Goal: Information Seeking & Learning: Check status

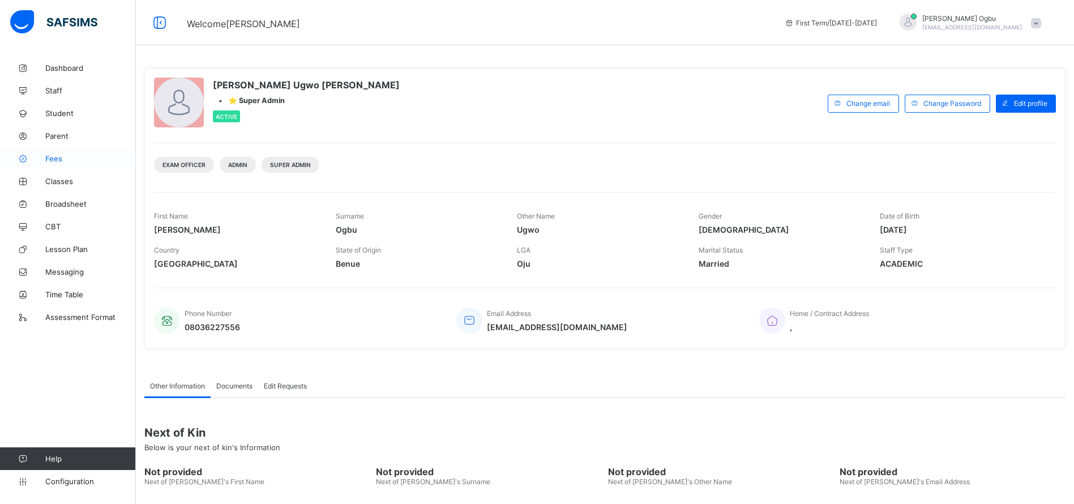
click at [59, 156] on span "Fees" at bounding box center [90, 158] width 91 height 9
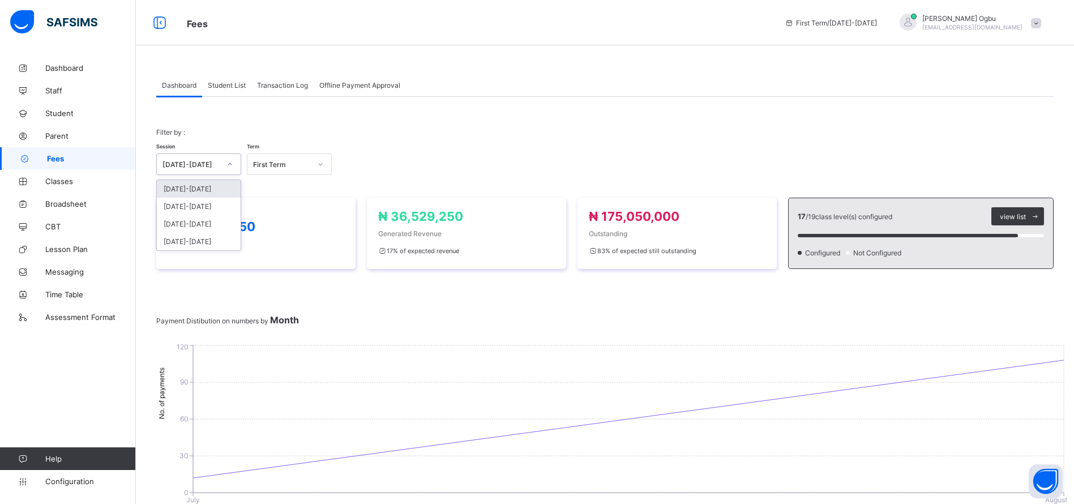
click at [190, 169] on div "2025-2026" at bounding box center [188, 164] width 62 height 16
click at [189, 210] on div "[DATE]-[DATE]" at bounding box center [199, 207] width 84 height 18
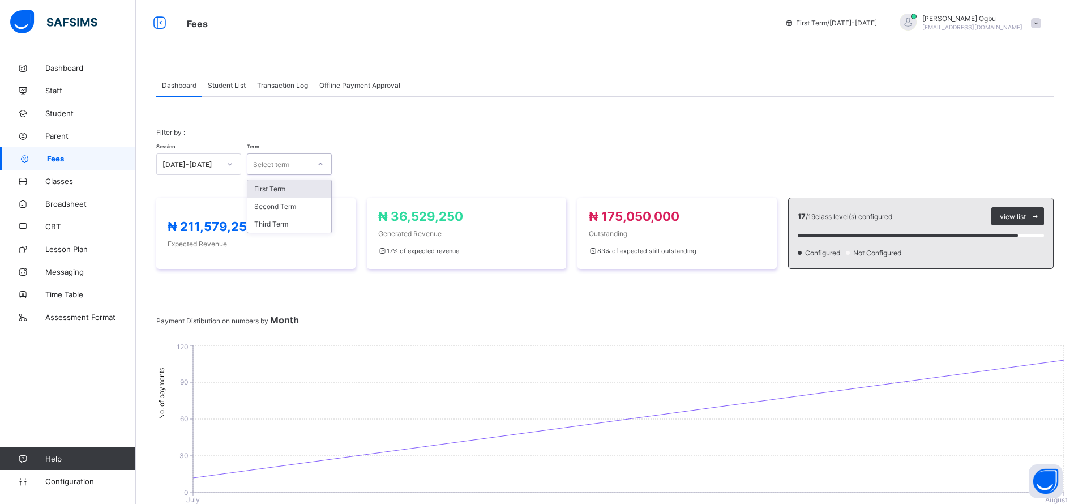
click at [270, 171] on div "Select term" at bounding box center [271, 164] width 36 height 22
click at [261, 220] on div "Third Term" at bounding box center [289, 224] width 84 height 18
click at [275, 167] on div "Third Term" at bounding box center [282, 164] width 58 height 8
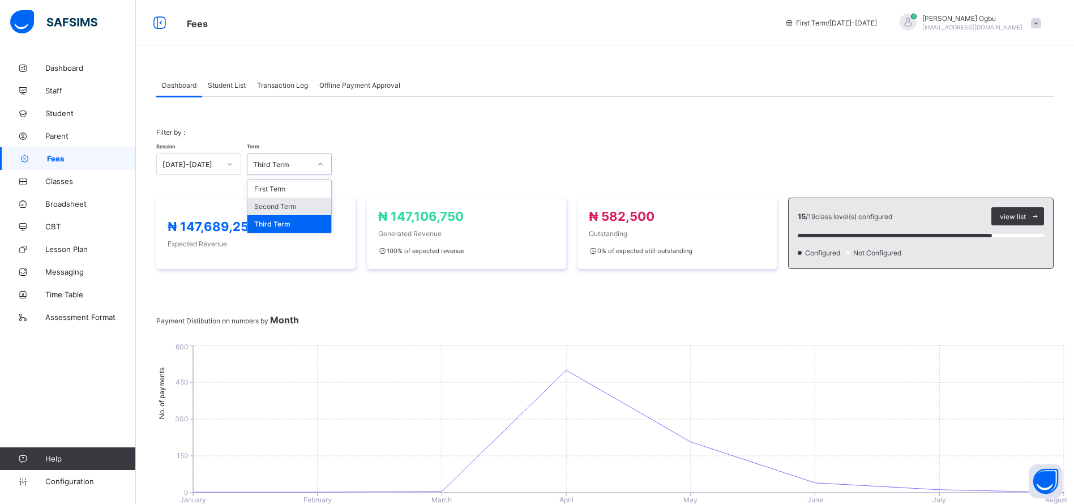
click at [275, 203] on div "Second Term" at bounding box center [289, 207] width 84 height 18
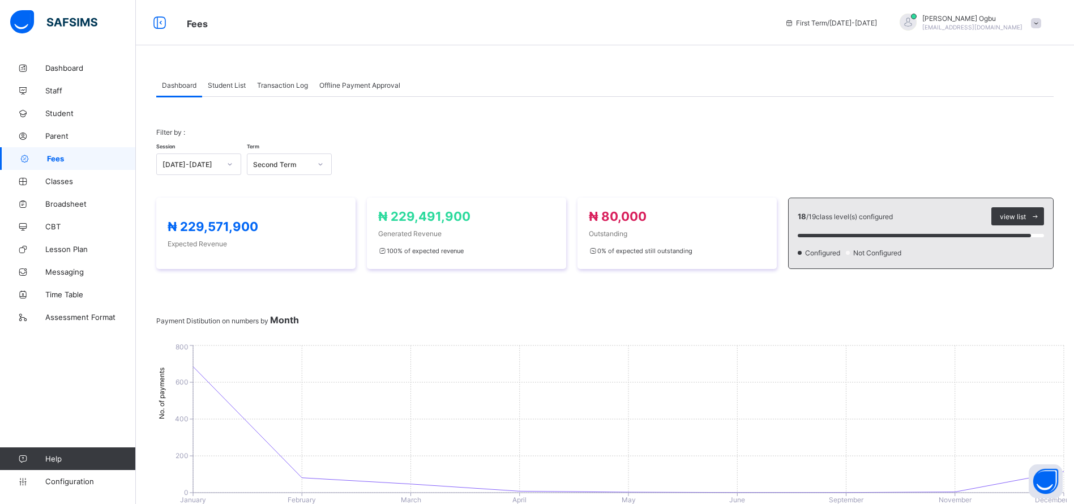
click at [234, 85] on span "Student List" at bounding box center [227, 85] width 38 height 8
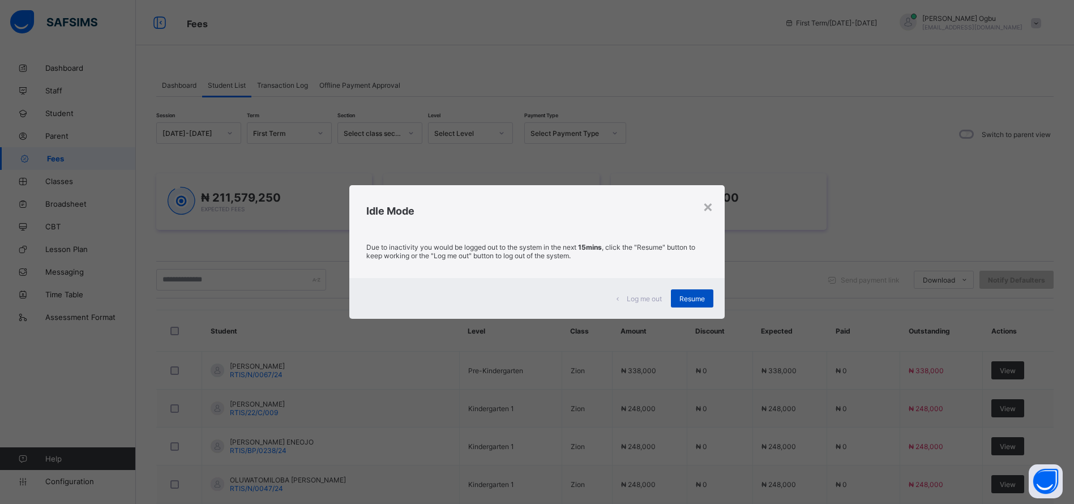
click at [700, 296] on span "Resume" at bounding box center [691, 298] width 25 height 8
click at [900, 143] on div "× Idle Mode Due to inactivity you would be logged out to the system in the next…" at bounding box center [537, 252] width 1074 height 504
click at [699, 299] on span "Resume" at bounding box center [691, 298] width 25 height 8
click at [697, 291] on div "Resume" at bounding box center [692, 298] width 42 height 18
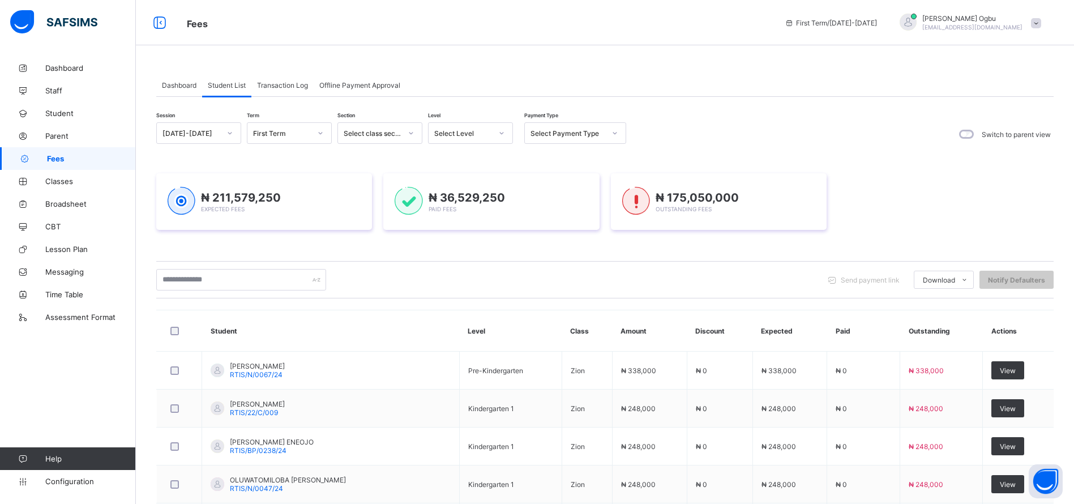
click at [798, 60] on div "Dashboard Student List Transaction Log Offline Payment Approval Student List Mo…" at bounding box center [605, 428] width 938 height 742
click at [59, 180] on span "Classes" at bounding box center [90, 181] width 91 height 9
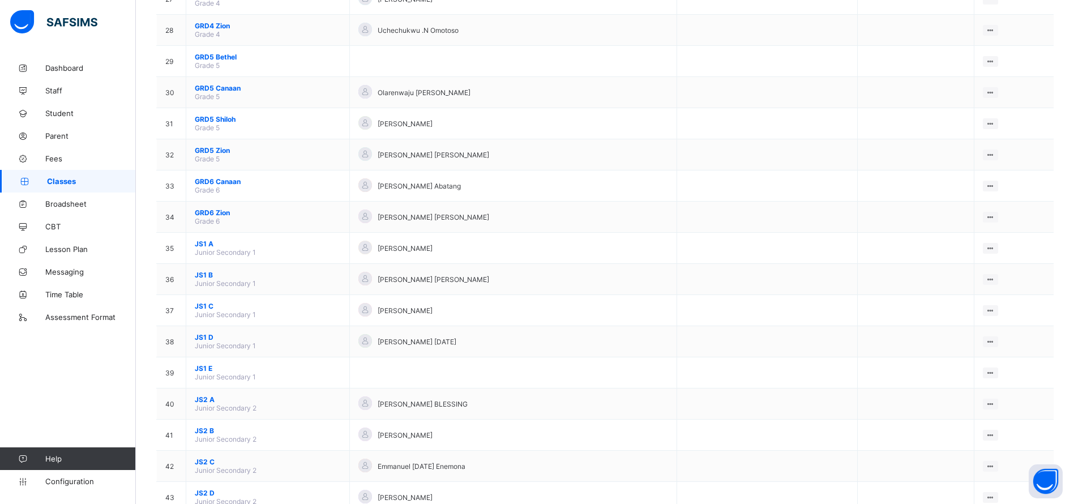
scroll to position [952, 0]
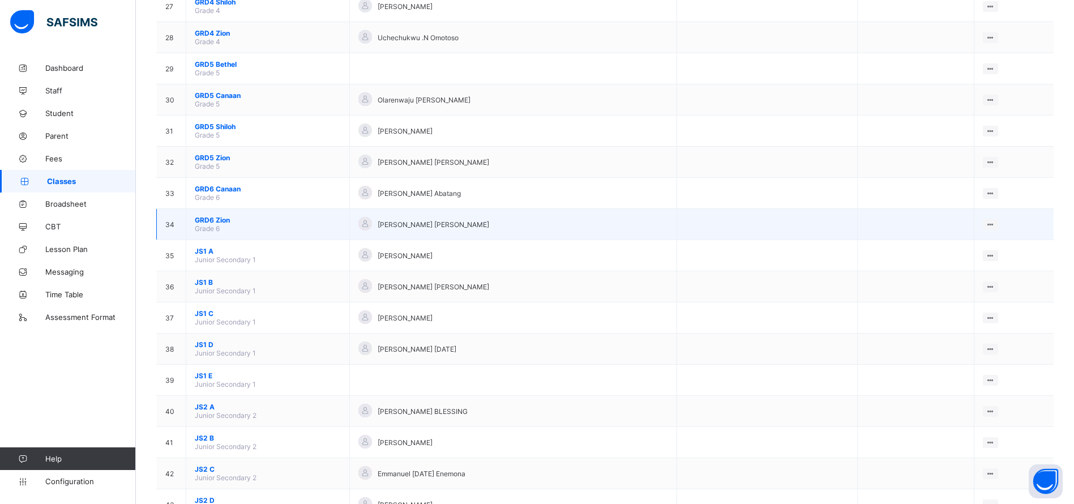
click at [217, 219] on span "GRD6 Zion" at bounding box center [268, 220] width 146 height 8
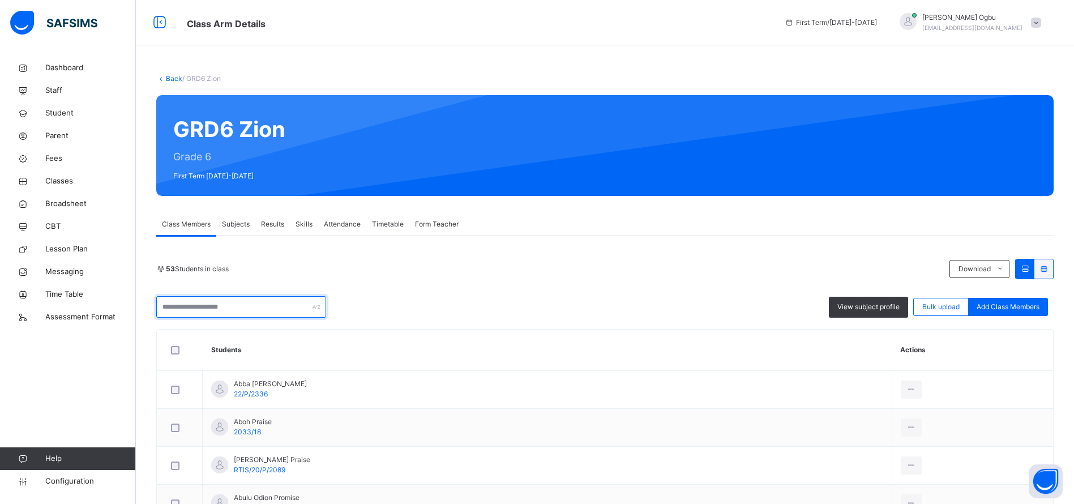
click at [200, 302] on input "text" at bounding box center [241, 307] width 170 height 22
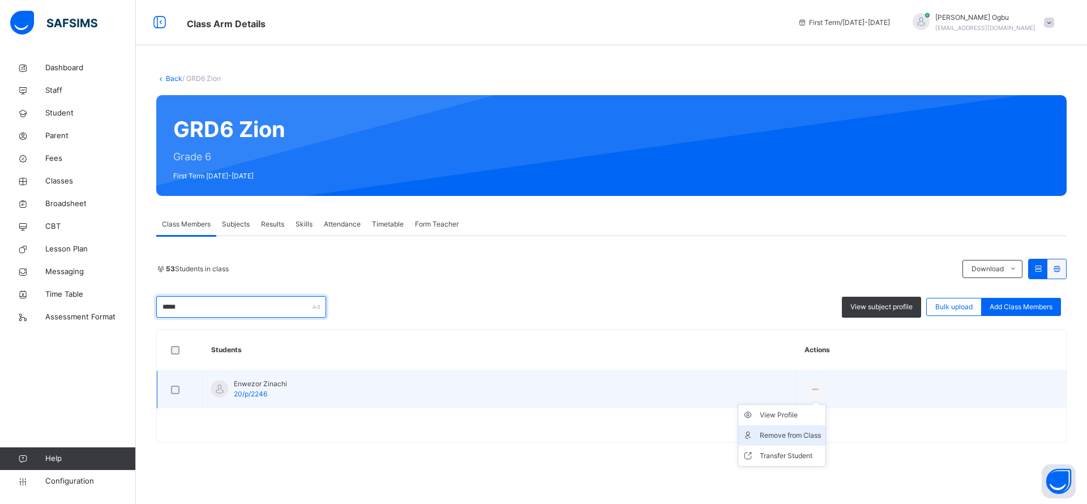
type input "*****"
click at [769, 439] on div "Remove from Class" at bounding box center [790, 435] width 61 height 11
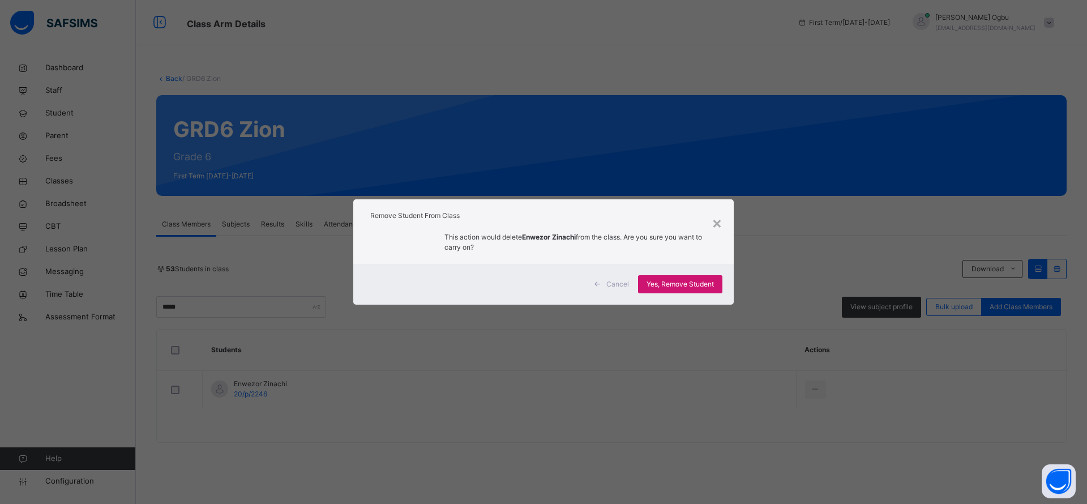
click at [672, 286] on span "Yes, Remove Student" at bounding box center [680, 284] width 67 height 10
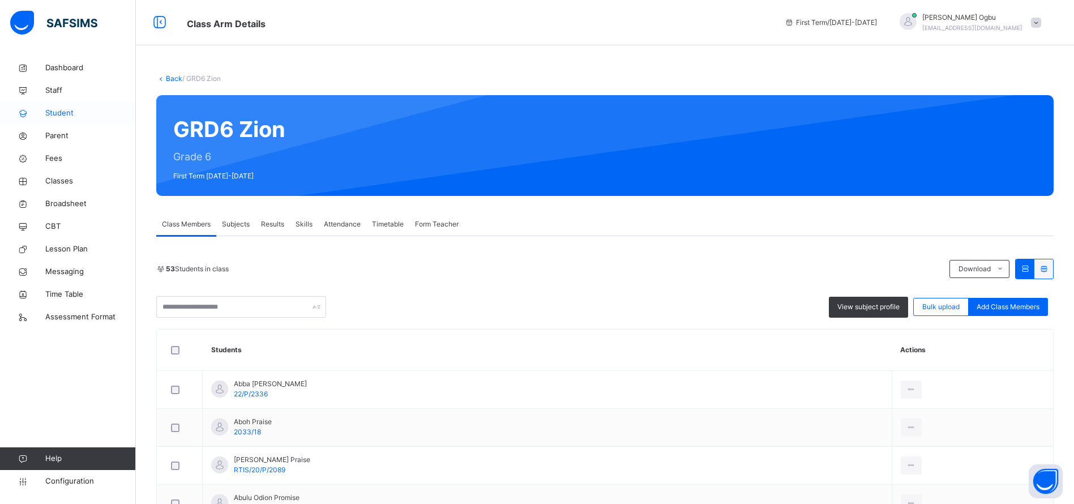
click at [58, 109] on span "Student" at bounding box center [90, 113] width 91 height 11
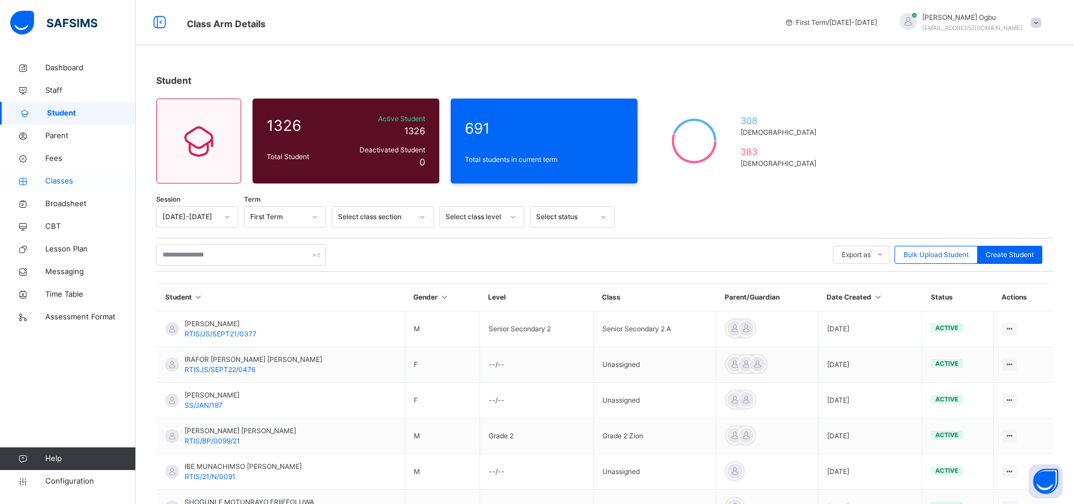
click at [66, 179] on span "Classes" at bounding box center [90, 181] width 91 height 11
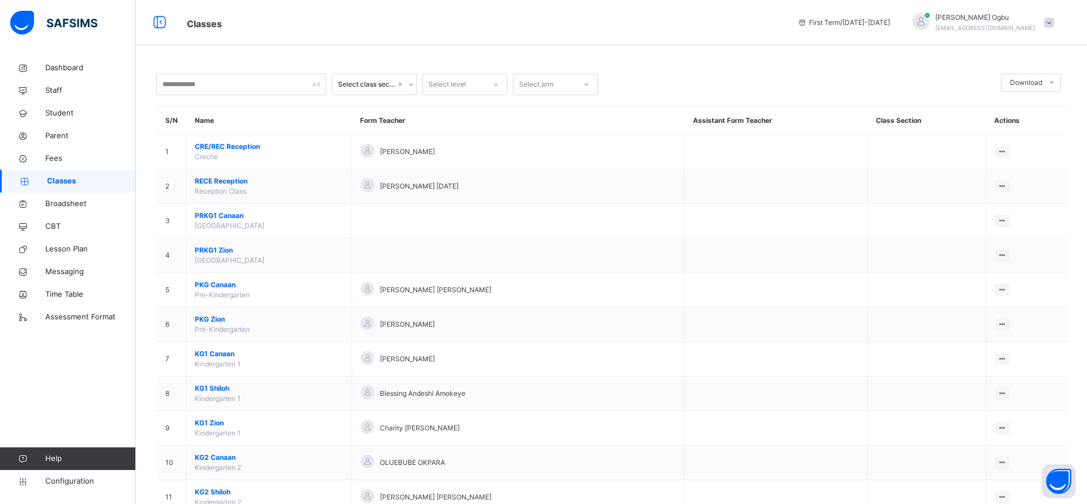
click at [66, 179] on span "Classes" at bounding box center [91, 181] width 89 height 11
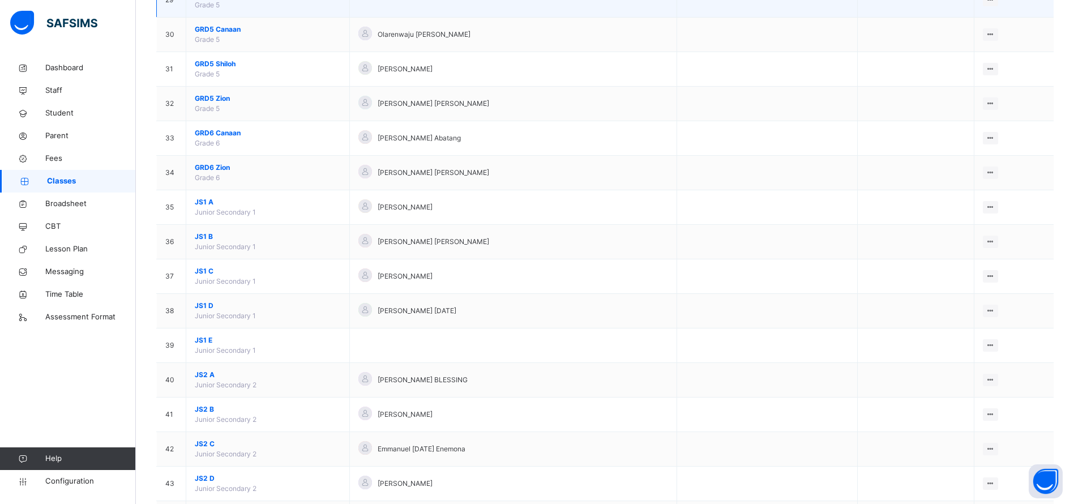
scroll to position [1121, 0]
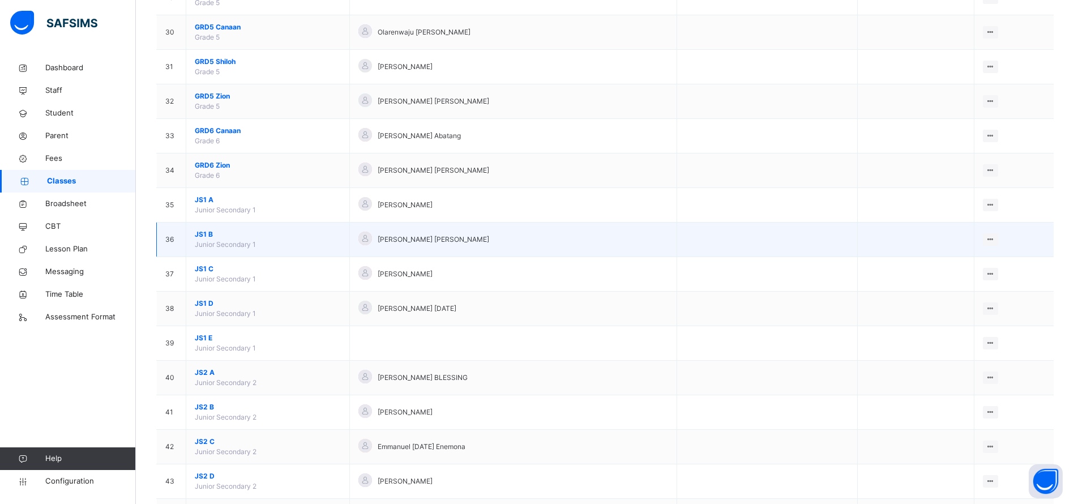
click at [205, 233] on span "JS1 B" at bounding box center [268, 234] width 146 height 10
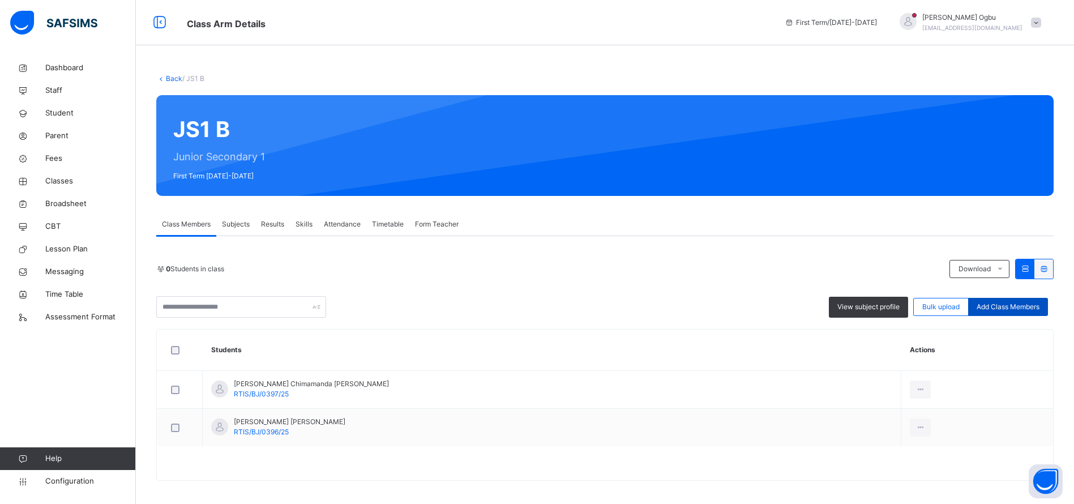
click at [1026, 303] on span "Add Class Members" at bounding box center [1008, 307] width 63 height 10
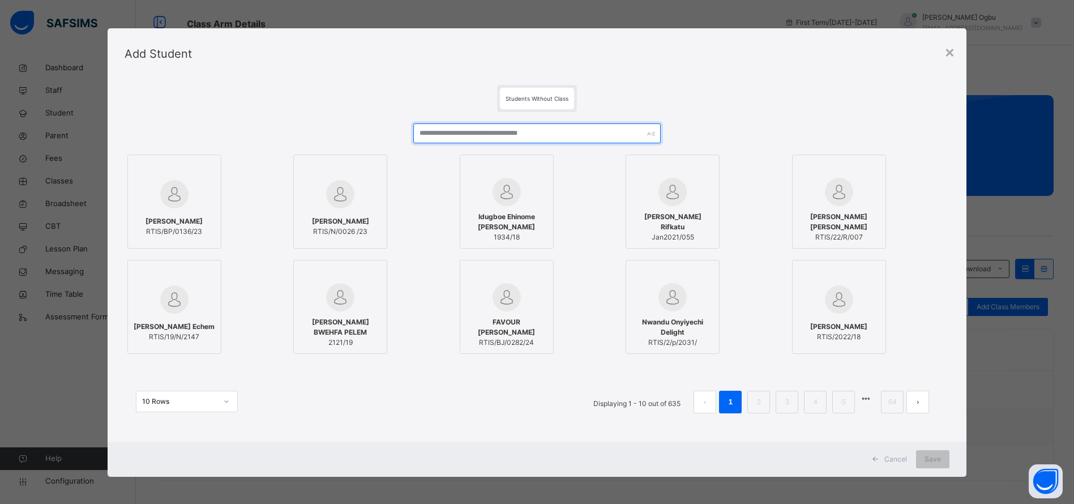
click at [569, 129] on input "text" at bounding box center [536, 133] width 247 height 20
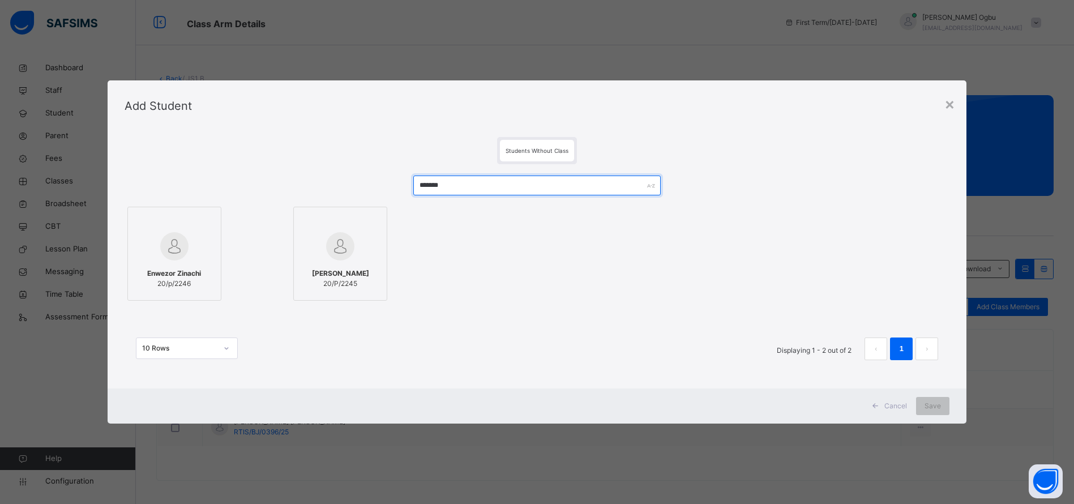
type input "*******"
click at [184, 272] on span "Enwezor Zinachi" at bounding box center [174, 273] width 54 height 10
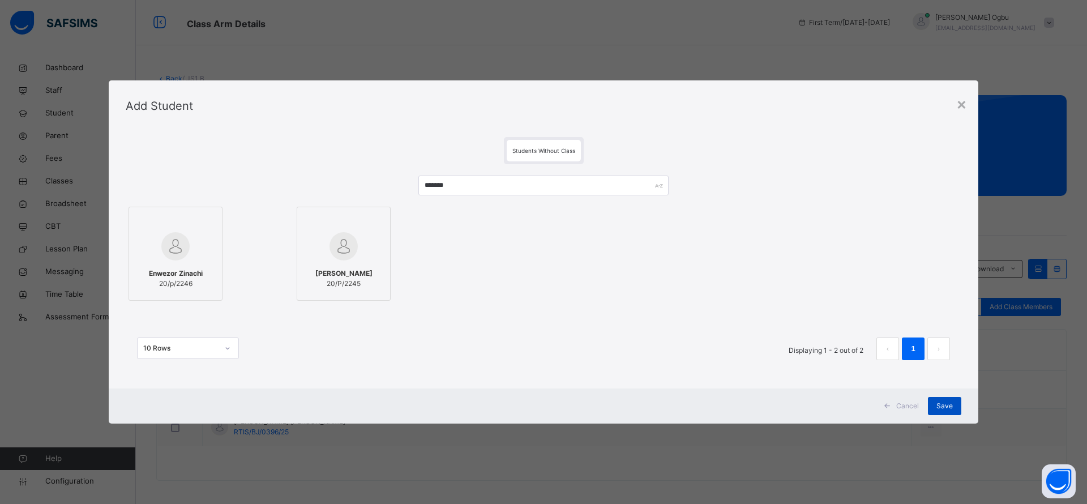
click at [943, 409] on span "Save" at bounding box center [944, 406] width 16 height 10
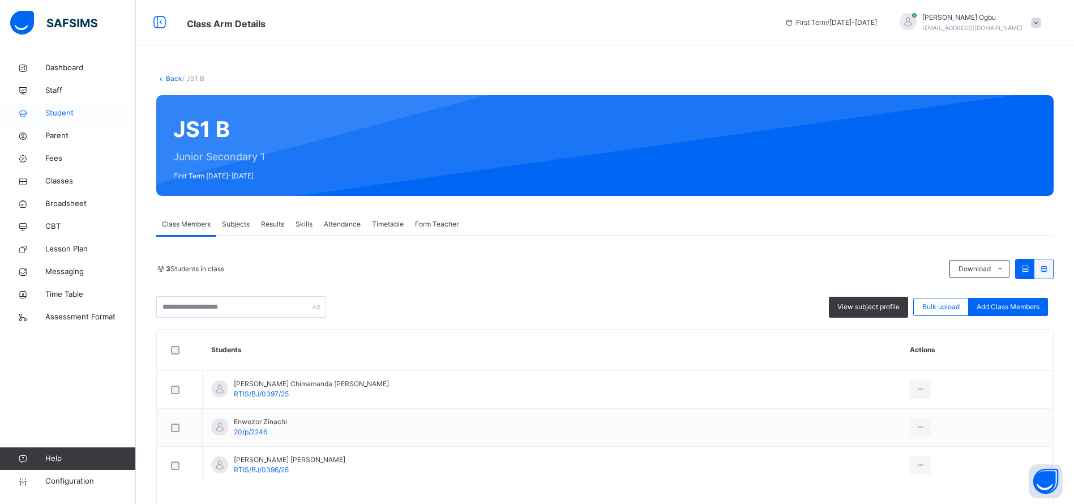
click at [54, 112] on span "Student" at bounding box center [90, 113] width 91 height 11
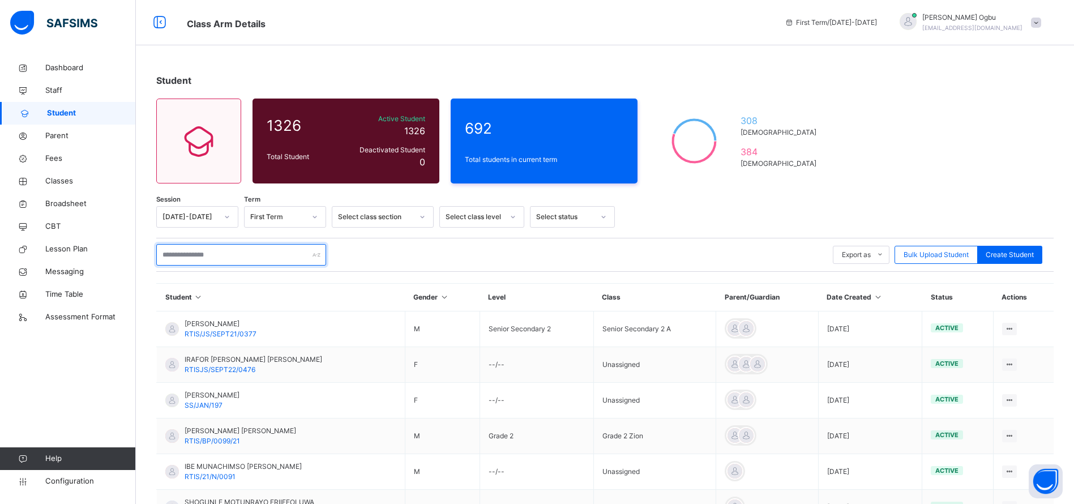
click at [211, 258] on input "text" at bounding box center [241, 255] width 170 height 22
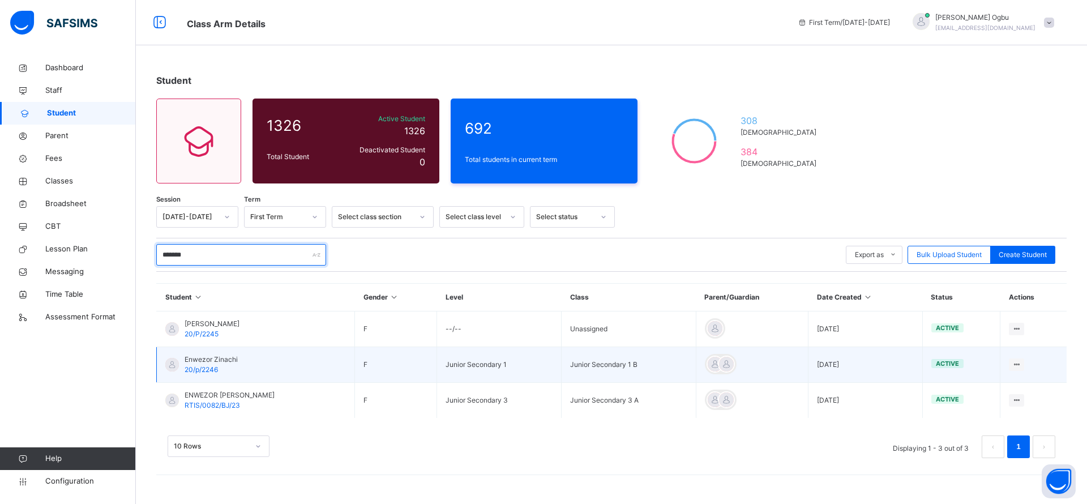
type input "*******"
click at [203, 357] on span "Enwezor Zinachi" at bounding box center [211, 359] width 53 height 10
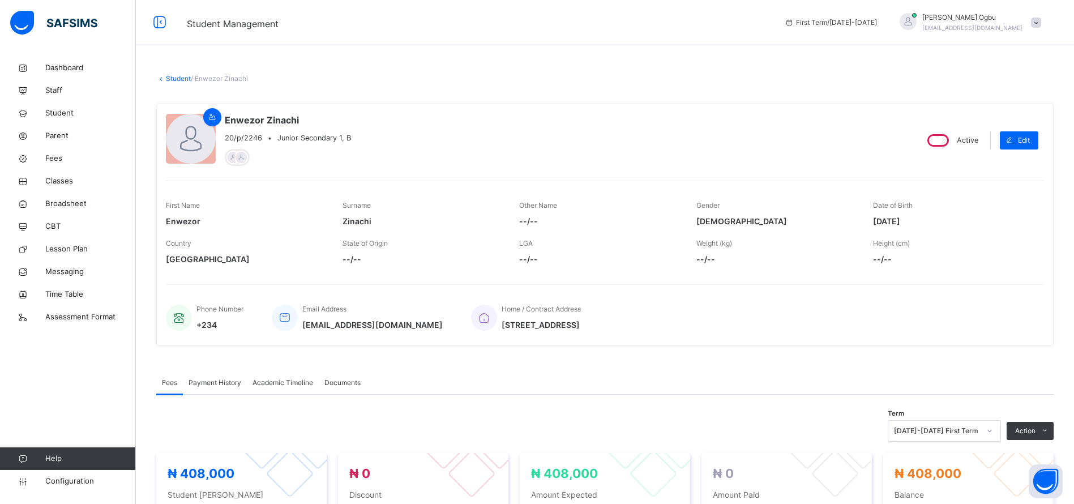
click at [713, 329] on div "Home / Contract Address No 26 Jo's street area3 Garki Abuja. , null" at bounding box center [752, 317] width 562 height 38
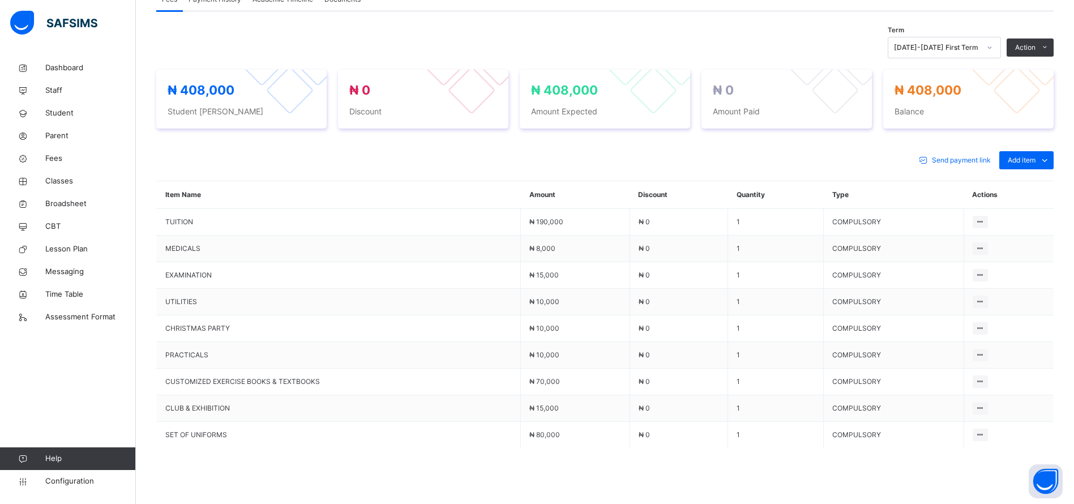
scroll to position [447, 0]
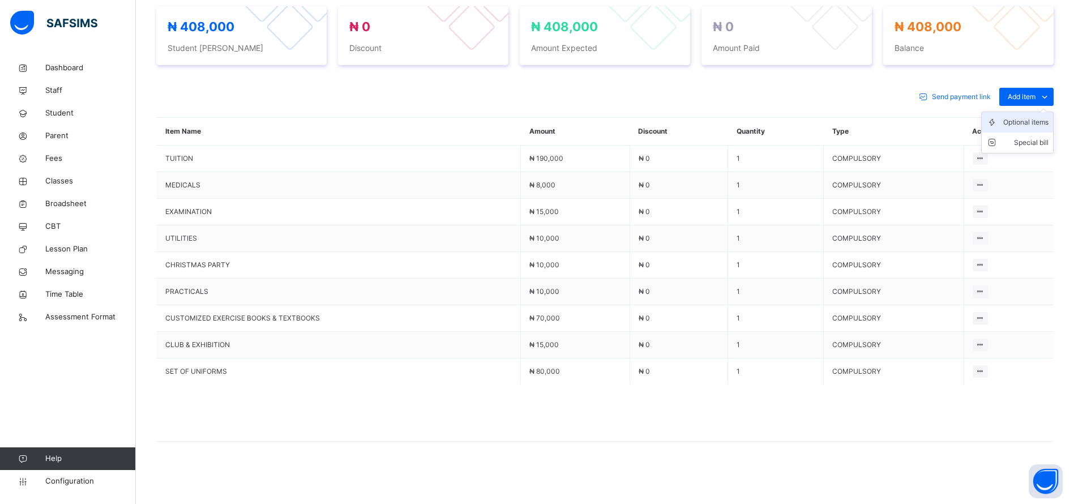
click at [1033, 121] on div "Optional items" at bounding box center [1025, 122] width 45 height 11
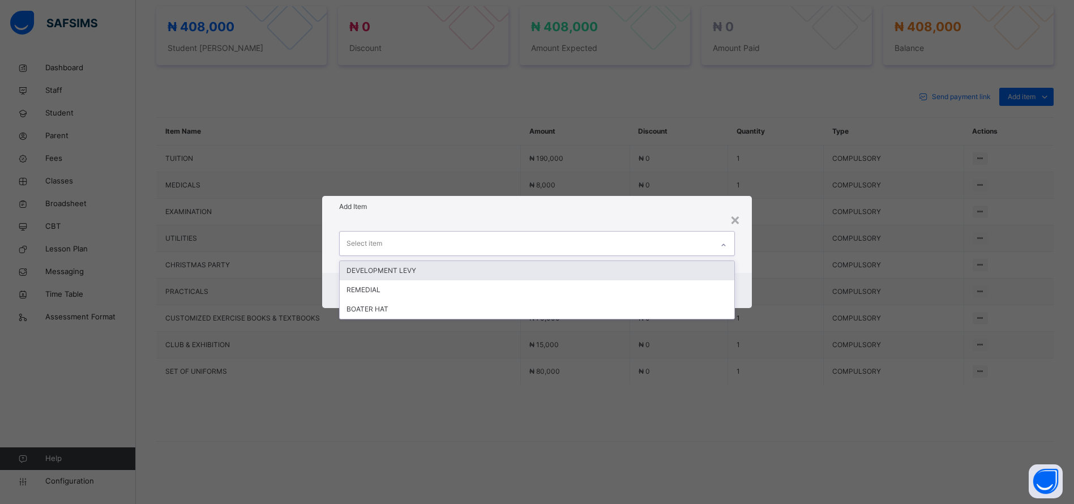
click at [705, 238] on div "Select item" at bounding box center [526, 244] width 373 height 24
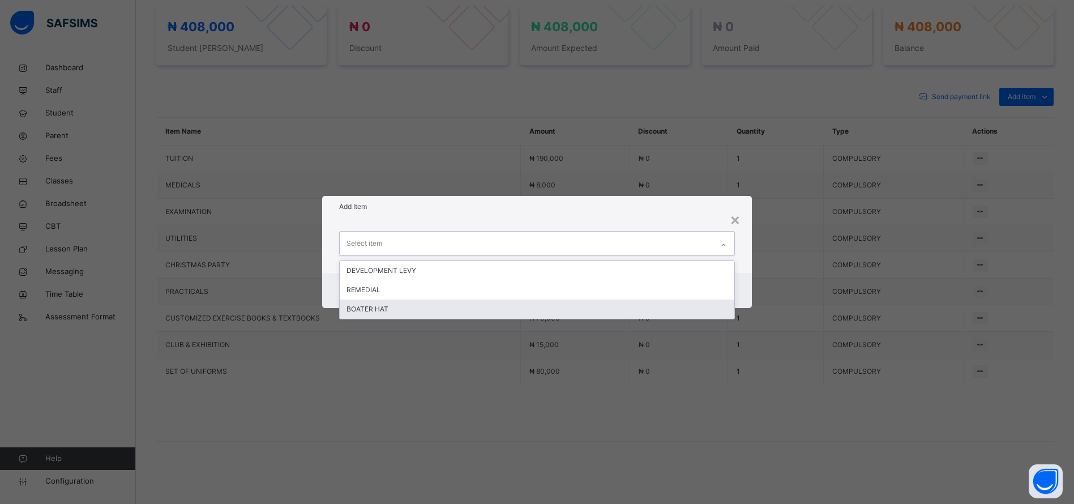
click at [601, 316] on div "BOATER HAT" at bounding box center [537, 308] width 395 height 19
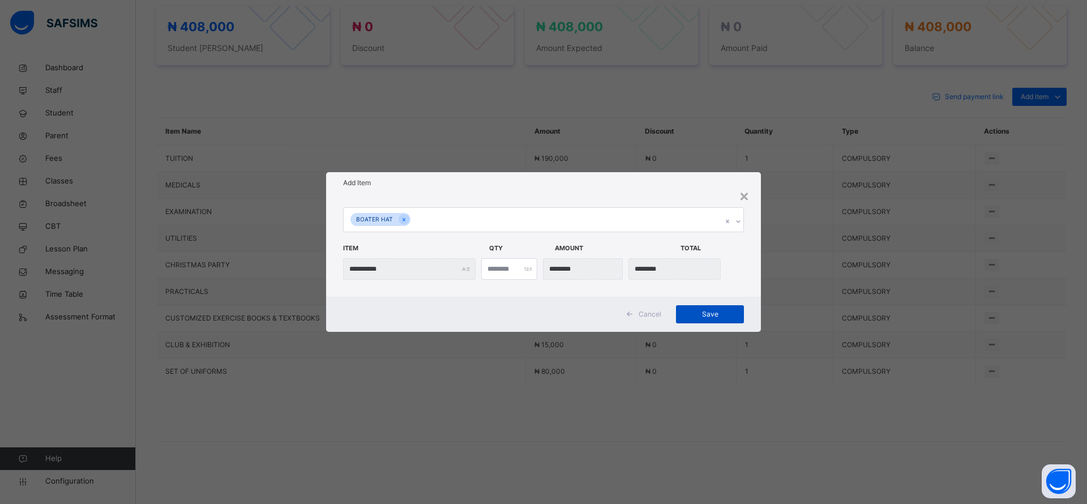
click at [708, 315] on span "Save" at bounding box center [709, 314] width 51 height 10
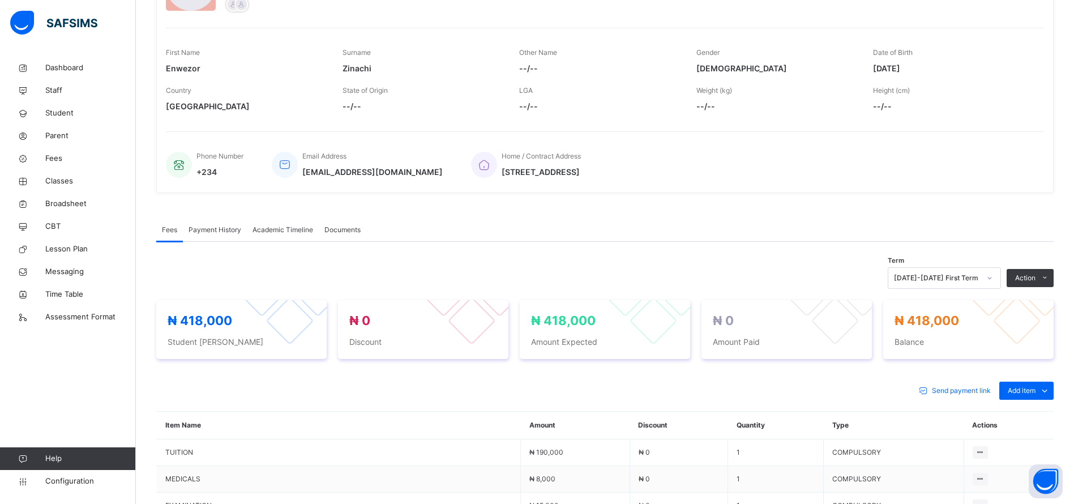
scroll to position [0, 0]
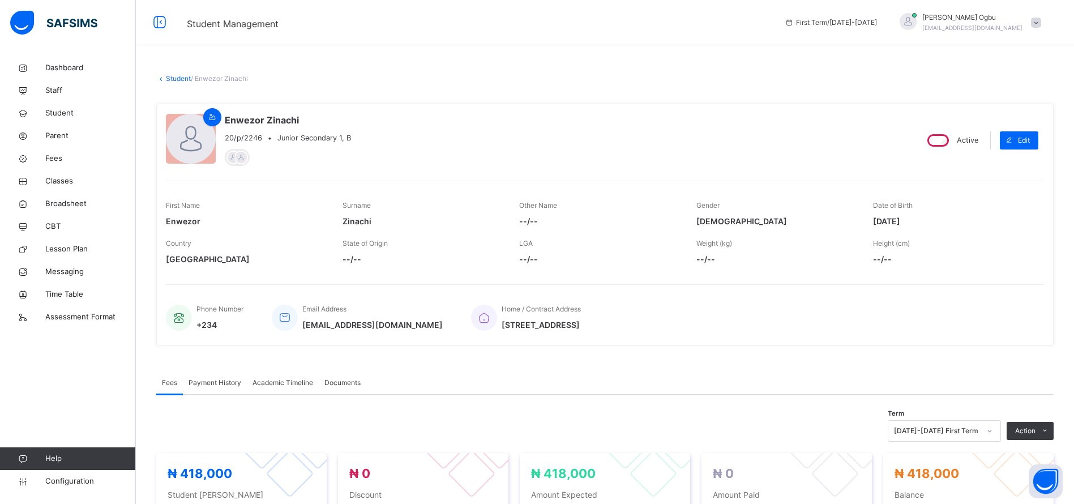
click at [1035, 149] on div "Edit" at bounding box center [1022, 140] width 44 height 29
click at [1018, 137] on span at bounding box center [1009, 140] width 18 height 18
select select "**"
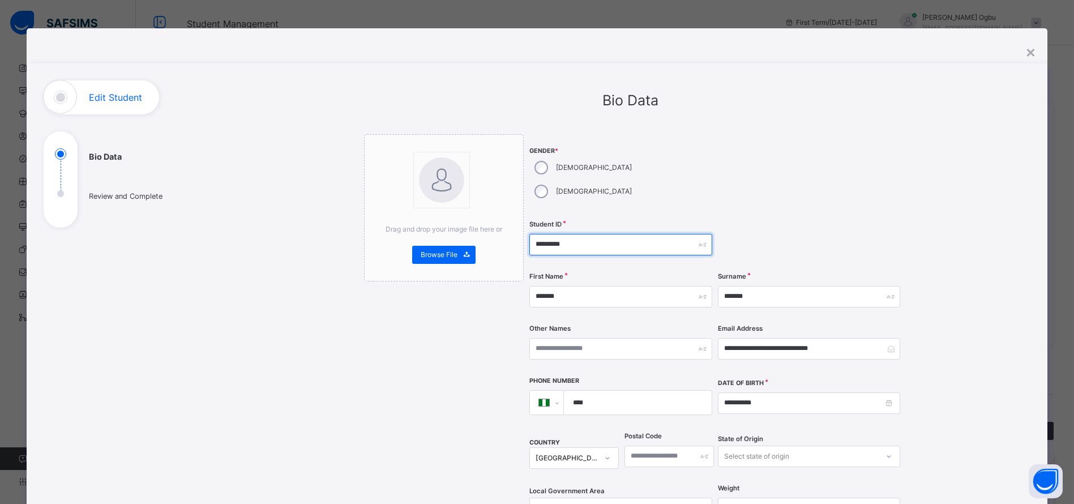
drag, startPoint x: 576, startPoint y: 222, endPoint x: 500, endPoint y: 225, distance: 75.9
click at [500, 225] on div "**********" at bounding box center [630, 460] width 532 height 652
paste input "******"
type input "**********"
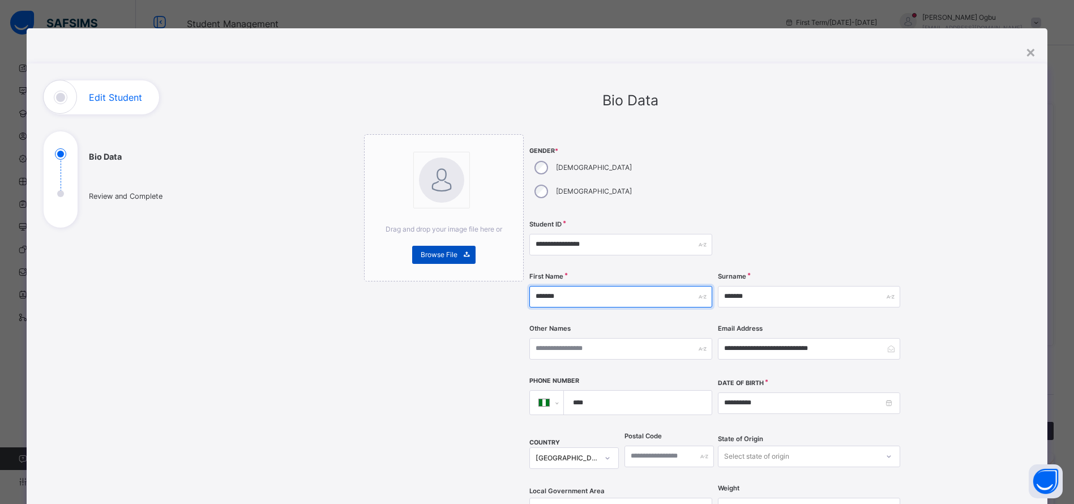
drag, startPoint x: 570, startPoint y: 269, endPoint x: 472, endPoint y: 263, distance: 98.2
click at [472, 263] on div "**********" at bounding box center [630, 460] width 532 height 652
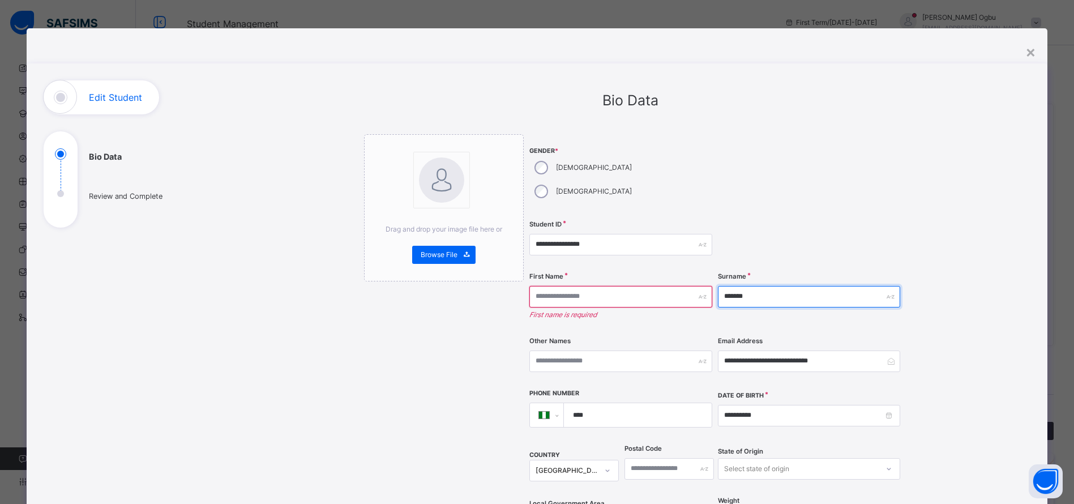
click at [718, 286] on input "*******" at bounding box center [809, 297] width 182 height 22
paste input "*******"
type input "*******"
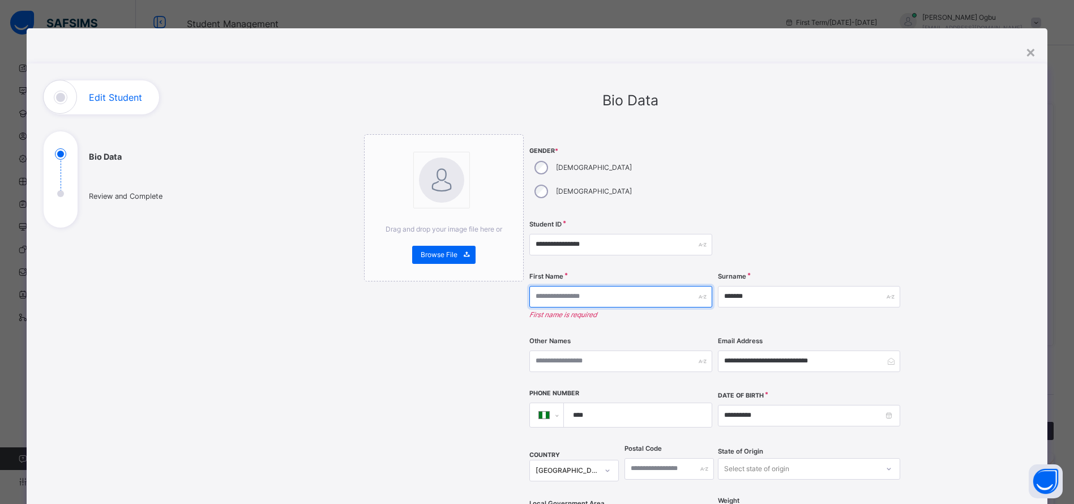
click at [681, 286] on input "text" at bounding box center [620, 297] width 182 height 22
paste input "*******"
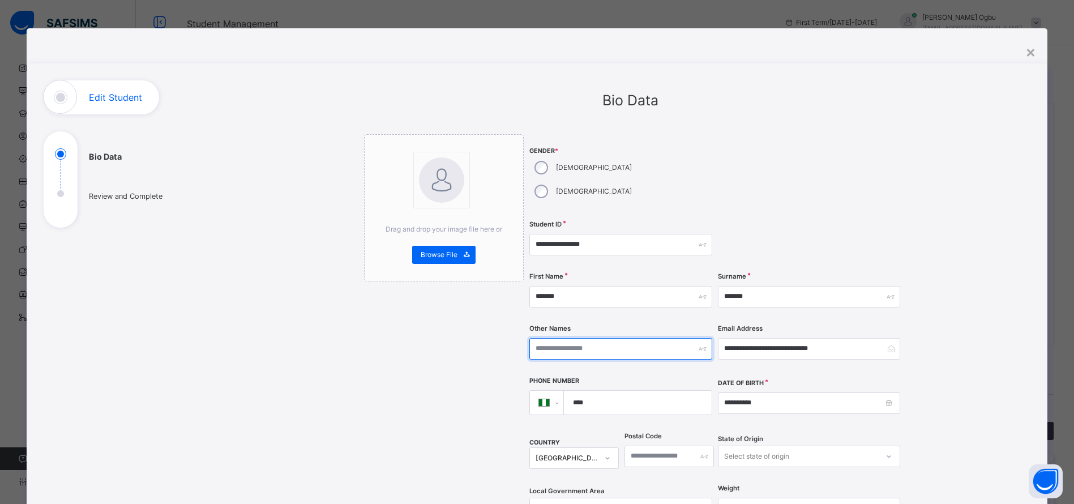
click at [635, 338] on input "text" at bounding box center [620, 349] width 182 height 22
click at [873, 162] on div at bounding box center [809, 175] width 182 height 82
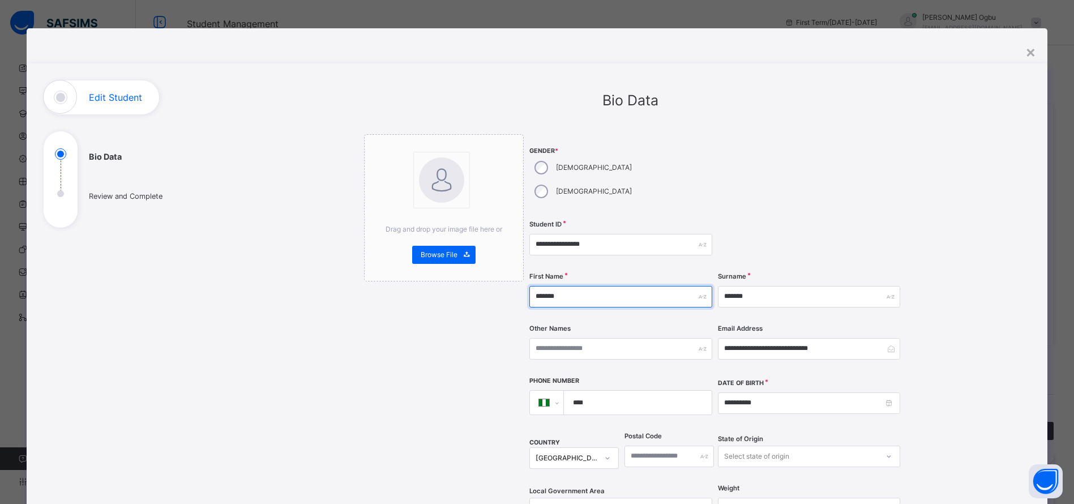
click at [567, 286] on input "*******" at bounding box center [620, 297] width 182 height 22
type input "*"
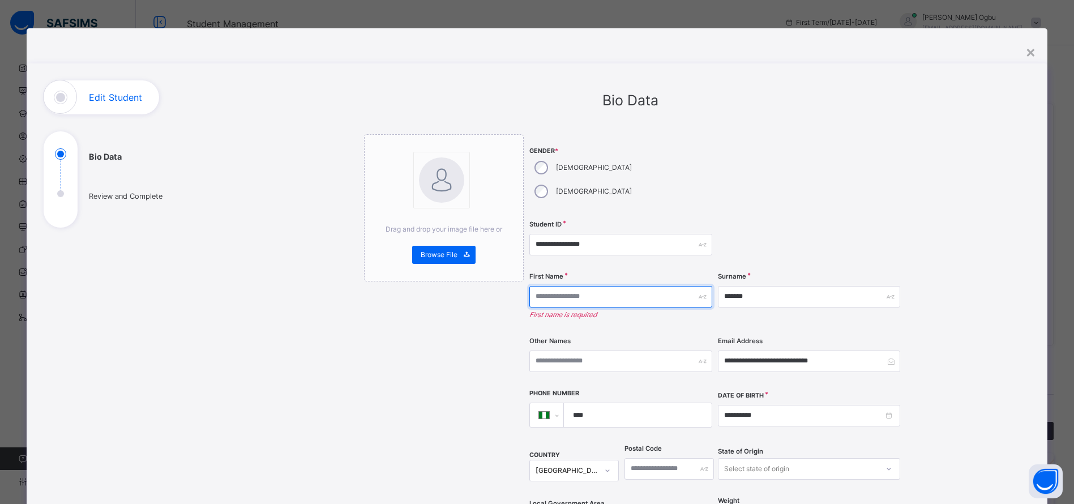
paste input "**********"
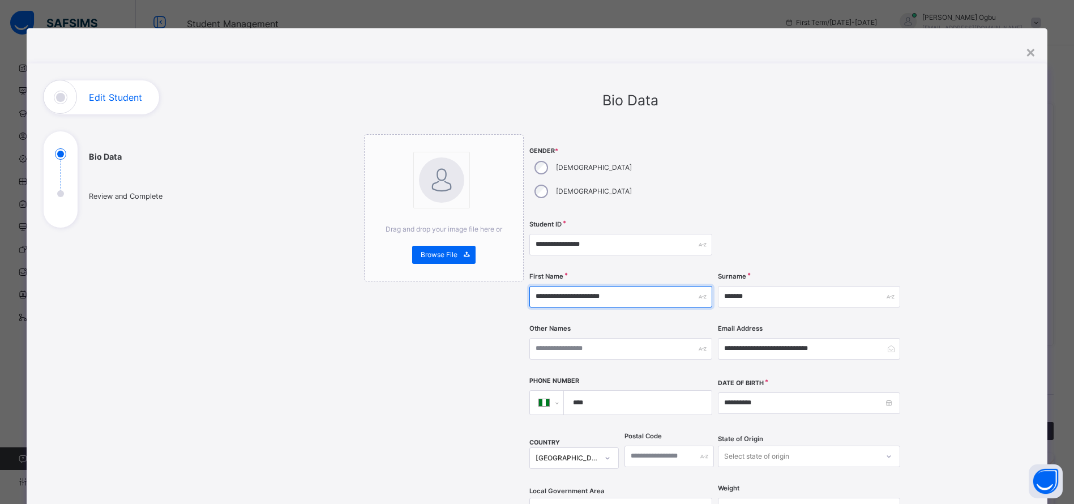
type input "**********"
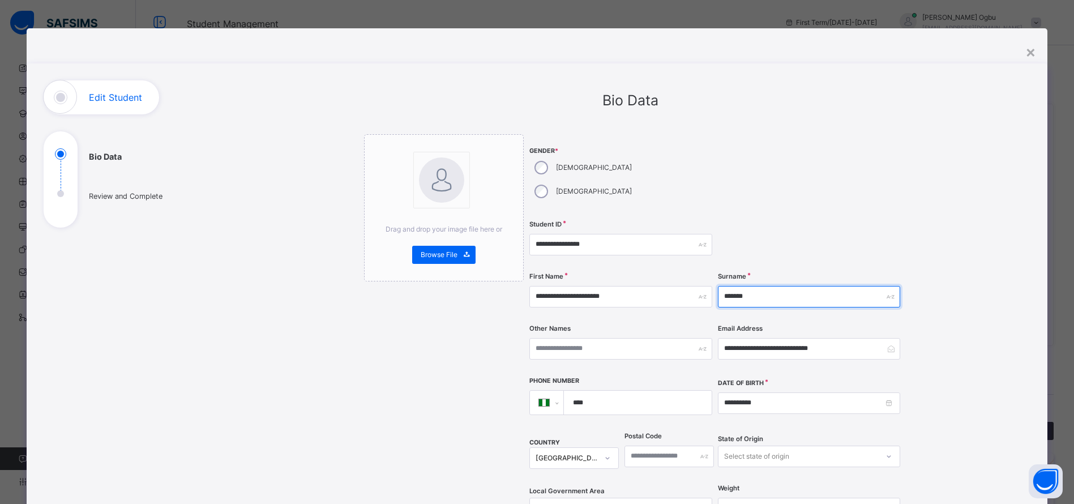
click at [743, 286] on input "*******" at bounding box center [809, 297] width 182 height 22
click at [768, 286] on input "*******" at bounding box center [809, 297] width 182 height 22
type input "*"
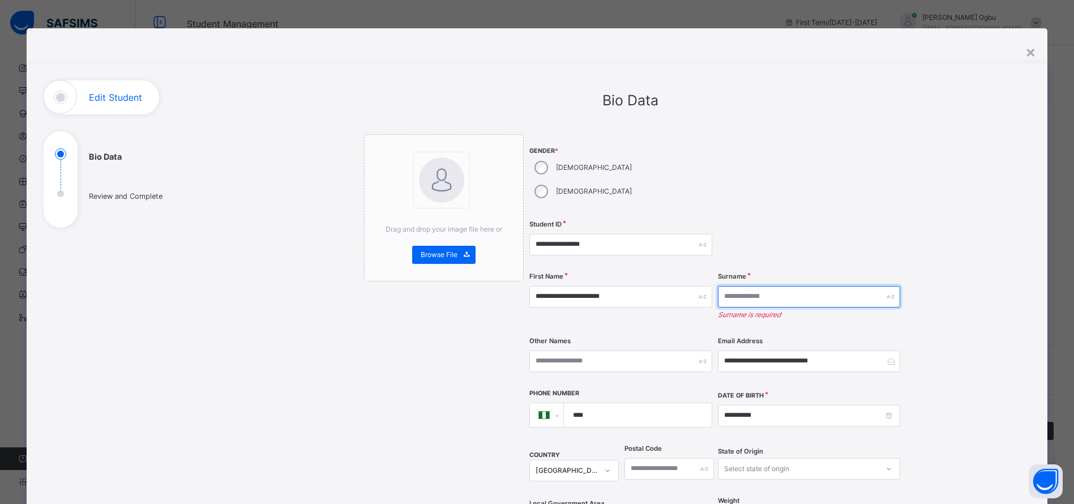
paste input "**********"
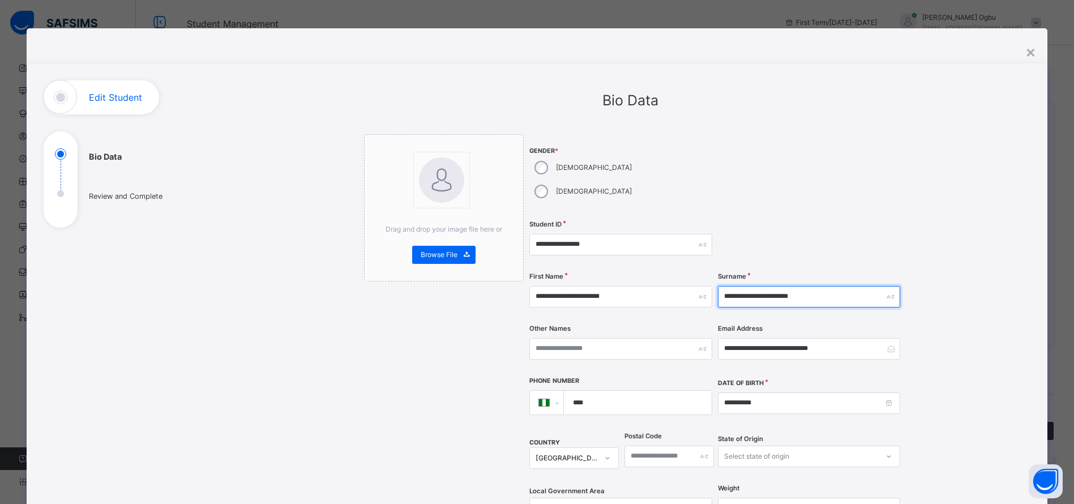
drag, startPoint x: 755, startPoint y: 273, endPoint x: 887, endPoint y: 280, distance: 132.7
click at [887, 286] on input "**********" at bounding box center [809, 297] width 182 height 22
type input "*******"
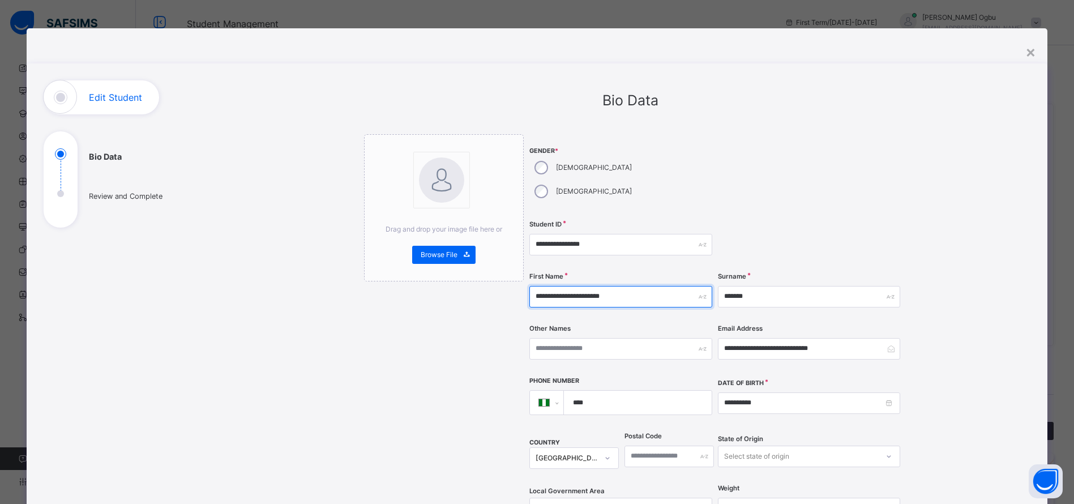
drag, startPoint x: 646, startPoint y: 271, endPoint x: 393, endPoint y: 254, distance: 253.6
click at [393, 254] on div "**********" at bounding box center [630, 460] width 532 height 652
paste input "text"
drag, startPoint x: 566, startPoint y: 272, endPoint x: 802, endPoint y: 336, distance: 244.1
click at [802, 336] on div "**********" at bounding box center [715, 359] width 373 height 450
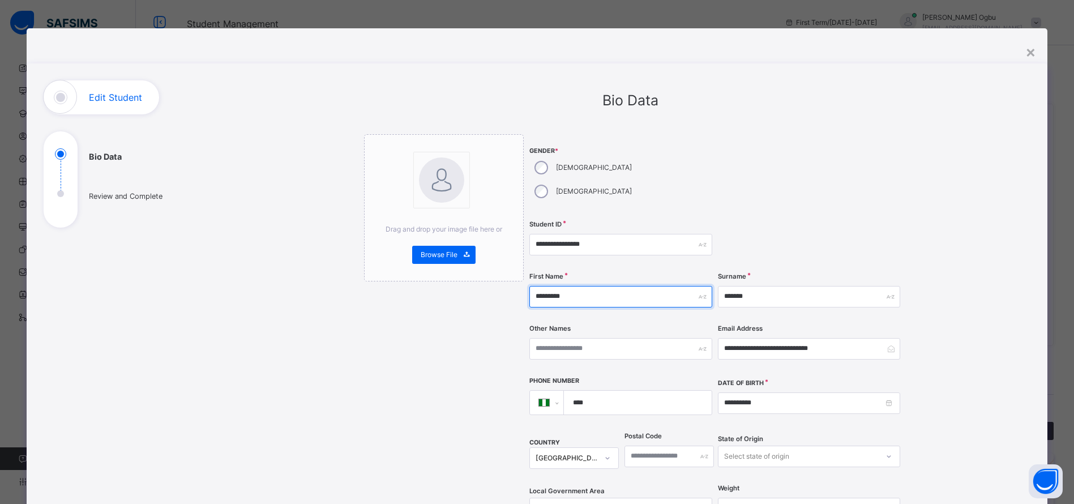
type input "*******"
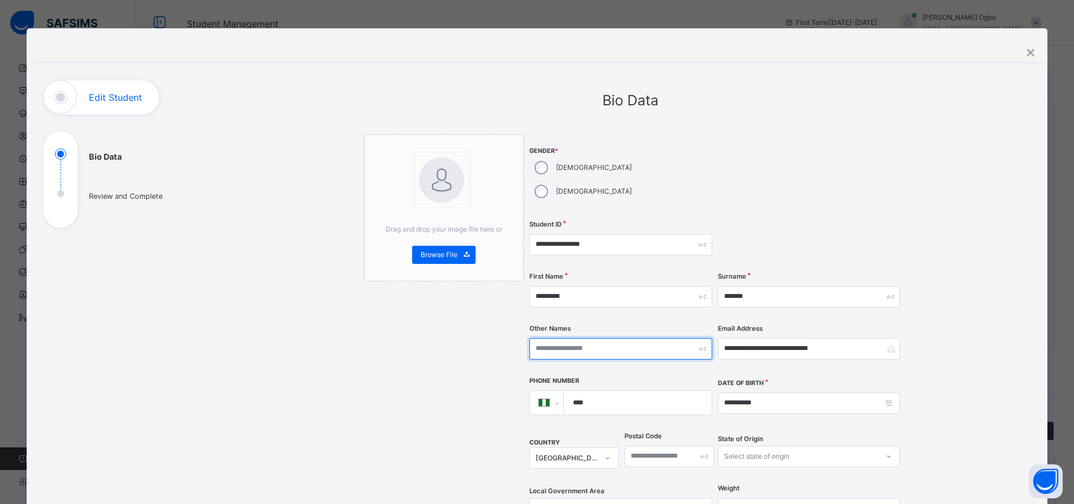
click at [620, 338] on input "text" at bounding box center [620, 349] width 182 height 22
paste input "******"
type input "******"
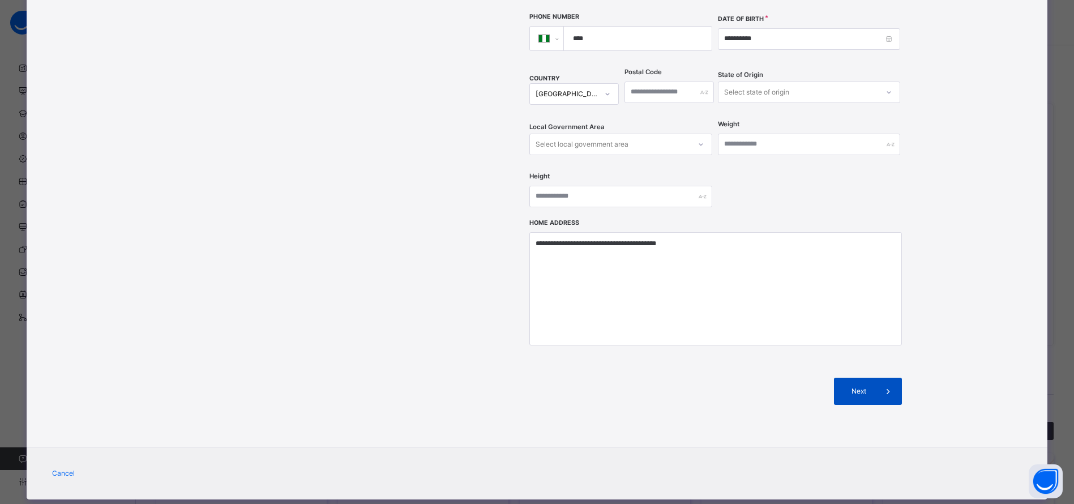
click at [867, 378] on div "Next" at bounding box center [868, 391] width 68 height 27
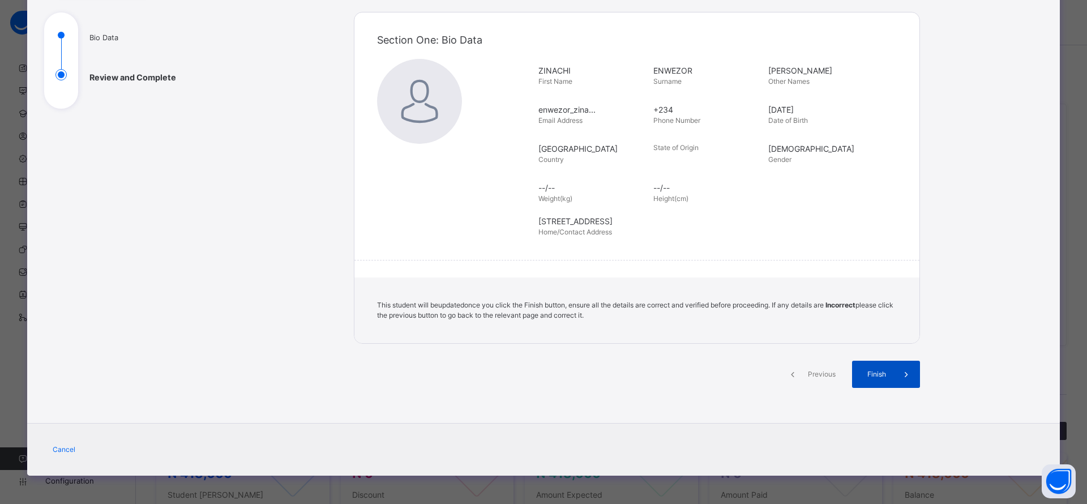
click at [893, 383] on span at bounding box center [906, 374] width 27 height 27
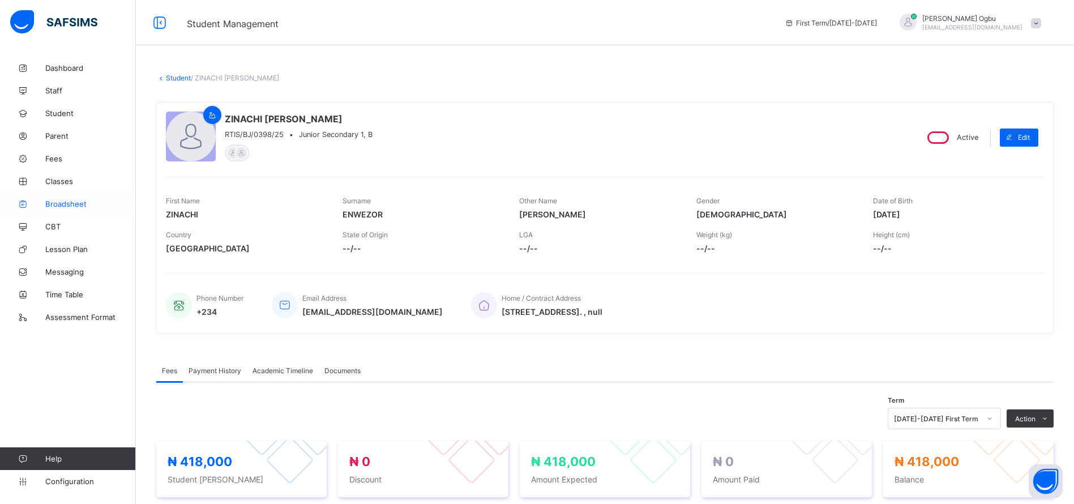
click at [75, 204] on span "Broadsheet" at bounding box center [90, 203] width 91 height 9
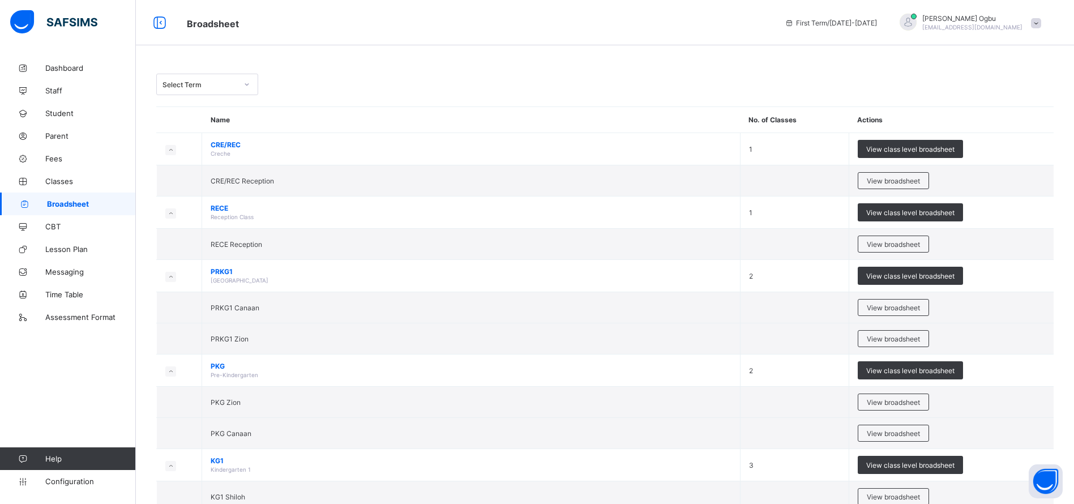
click at [221, 83] on div "Select Term" at bounding box center [199, 84] width 75 height 8
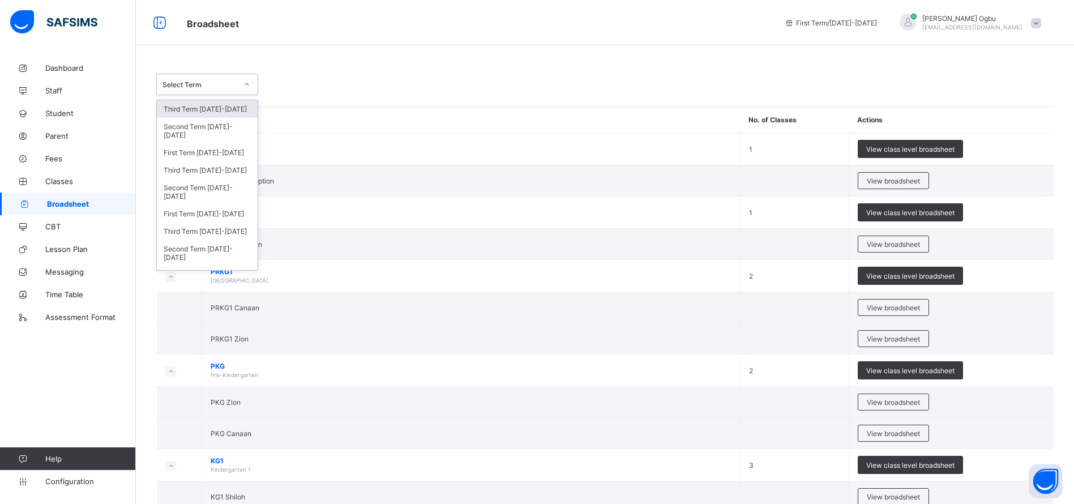
click at [221, 83] on div "Select Term" at bounding box center [199, 84] width 75 height 8
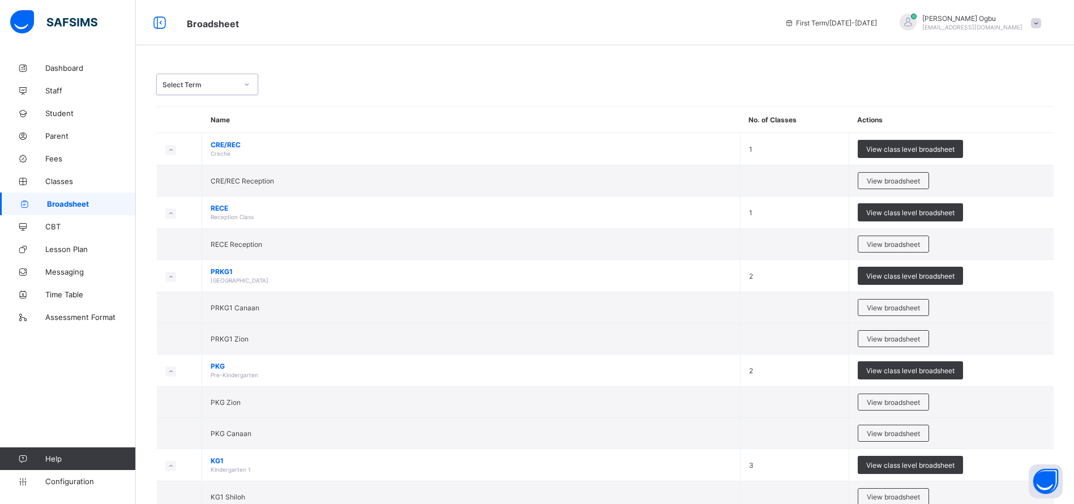
click at [221, 83] on div "Select Term" at bounding box center [199, 84] width 75 height 8
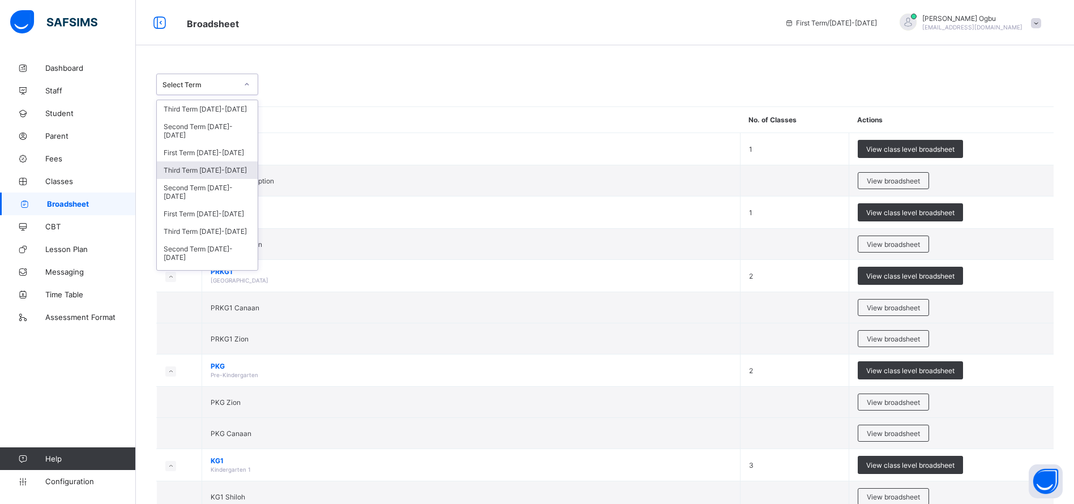
click at [219, 173] on div "Third Term 2024-2025" at bounding box center [207, 170] width 101 height 18
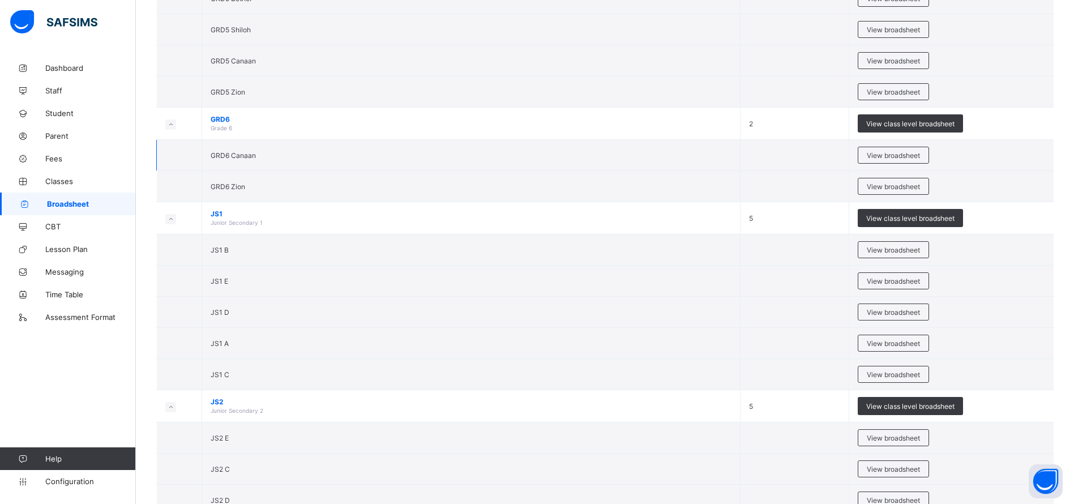
scroll to position [1444, 0]
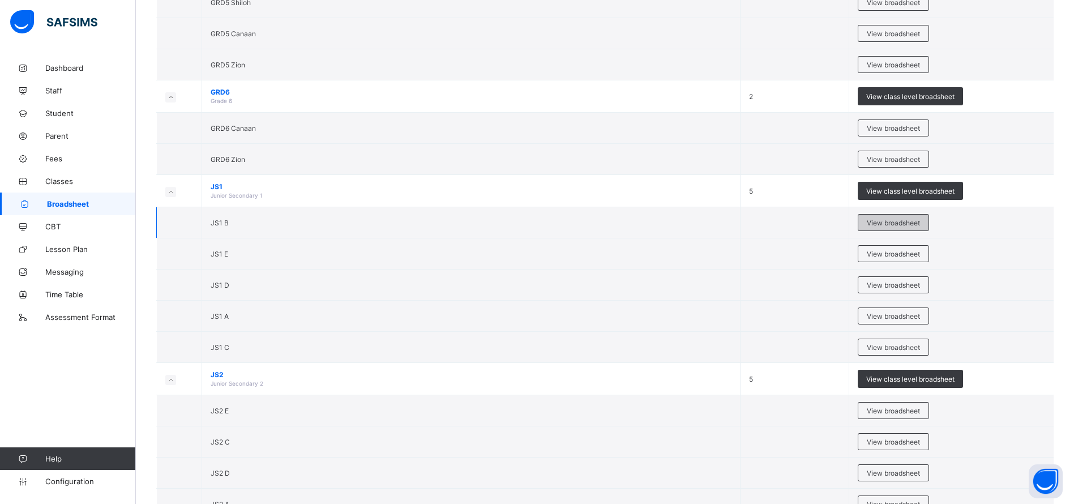
click at [906, 223] on span "View broadsheet" at bounding box center [893, 223] width 53 height 8
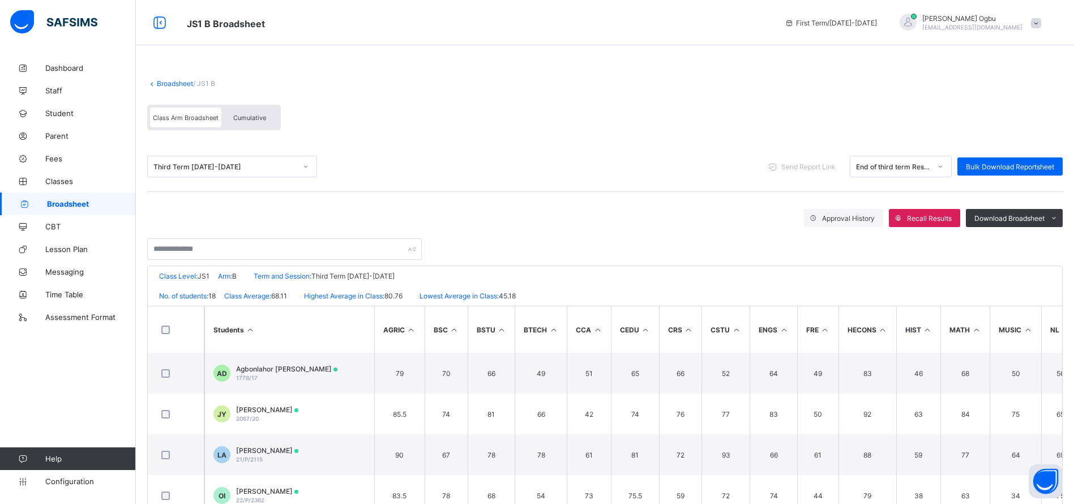
scroll to position [85, 0]
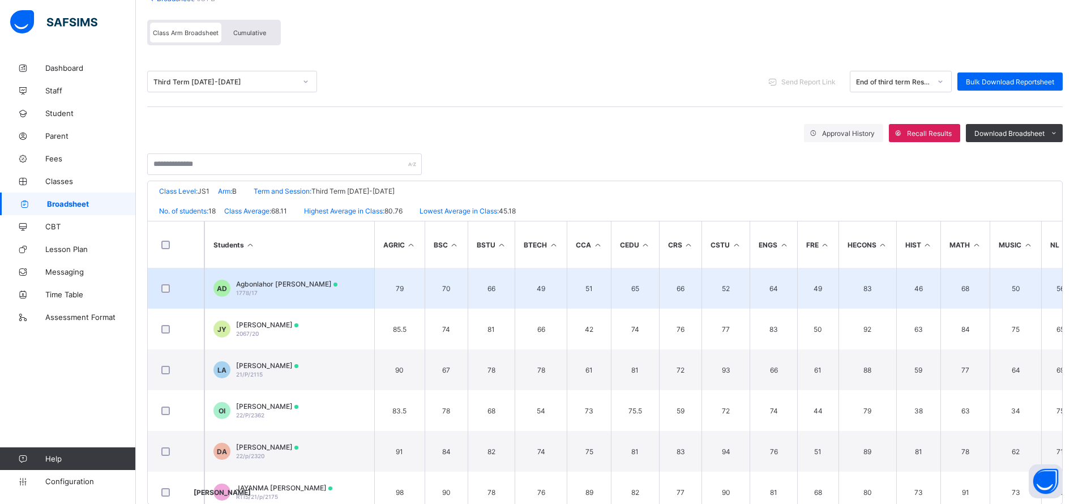
click at [258, 283] on span "Agbonlahor [PERSON_NAME]" at bounding box center [286, 284] width 101 height 8
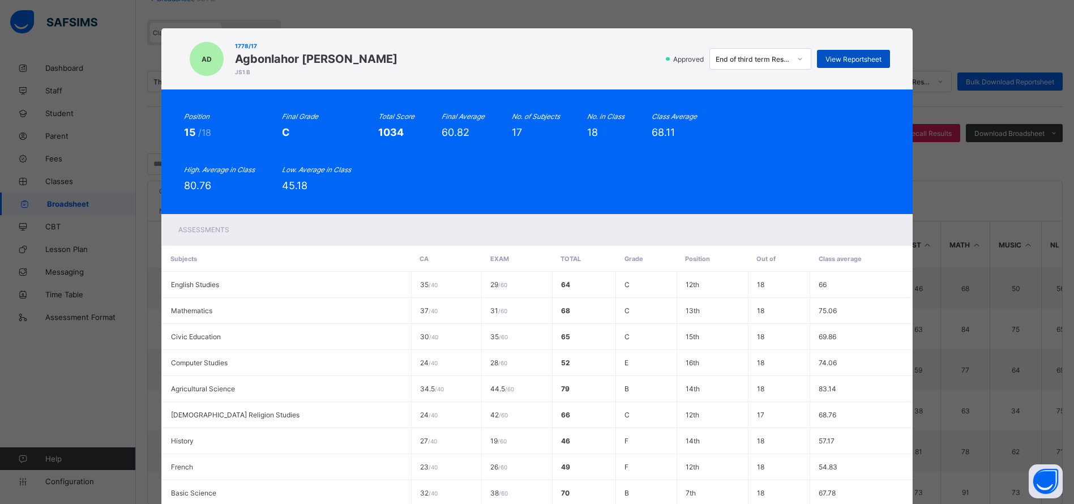
click at [865, 61] on span "View Reportsheet" at bounding box center [853, 59] width 56 height 8
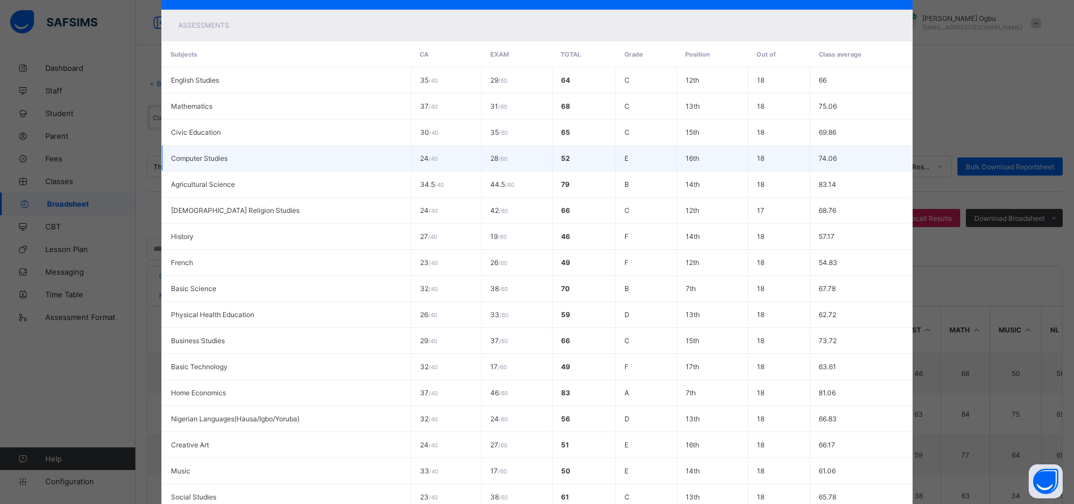
scroll to position [0, 0]
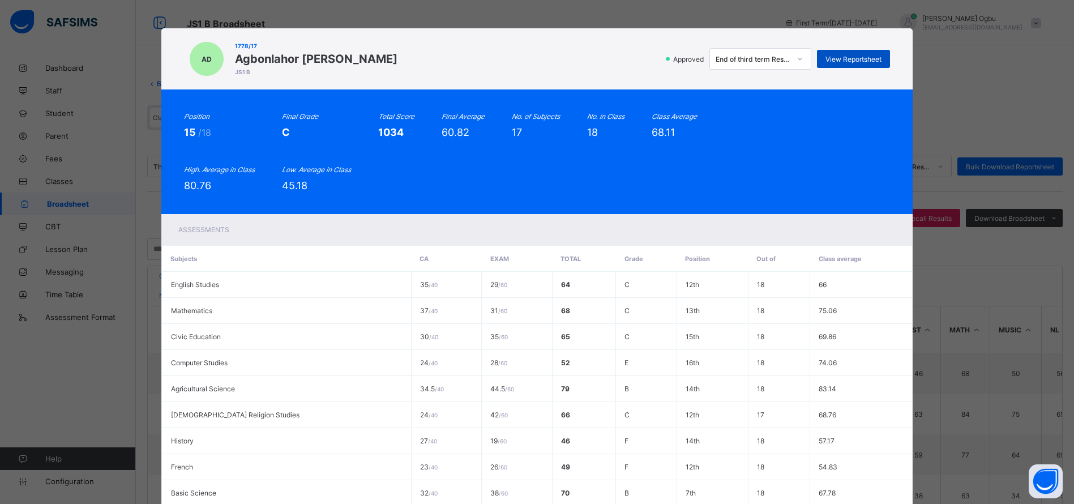
click at [850, 57] on span "View Reportsheet" at bounding box center [853, 59] width 56 height 8
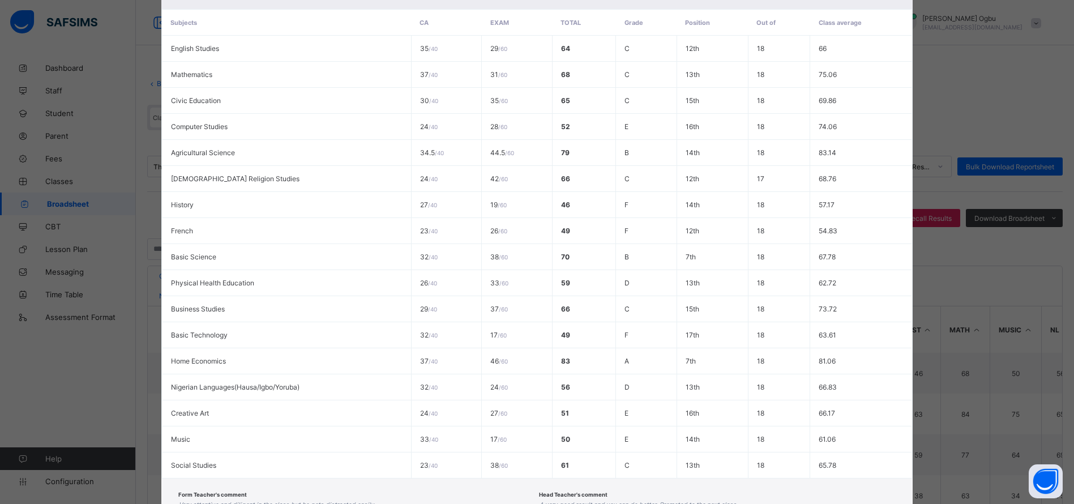
scroll to position [321, 0]
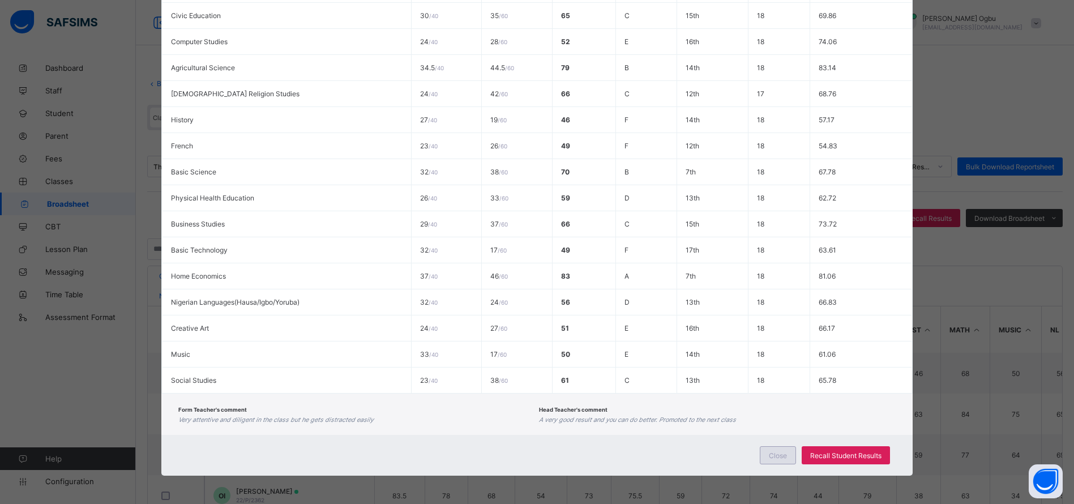
click at [773, 460] on div "Close" at bounding box center [778, 455] width 36 height 18
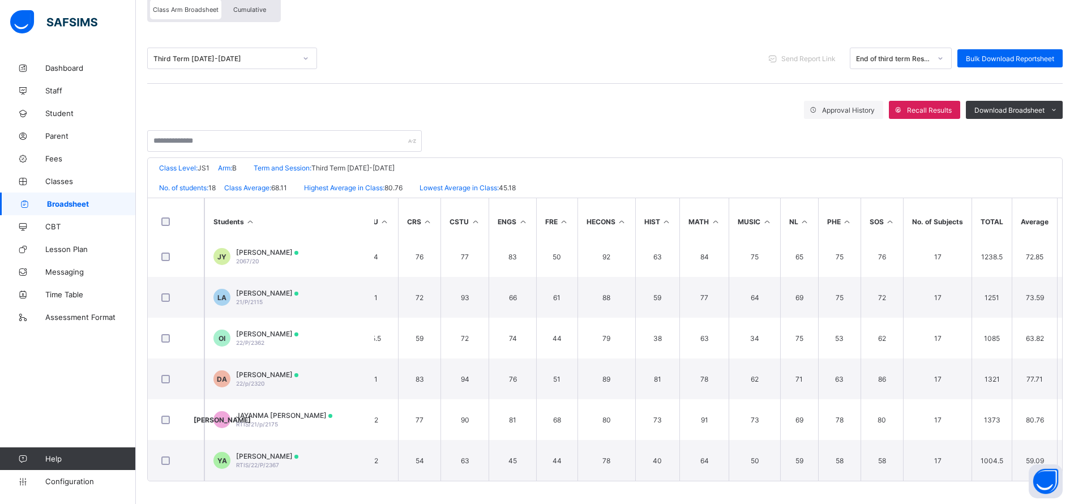
scroll to position [0, 261]
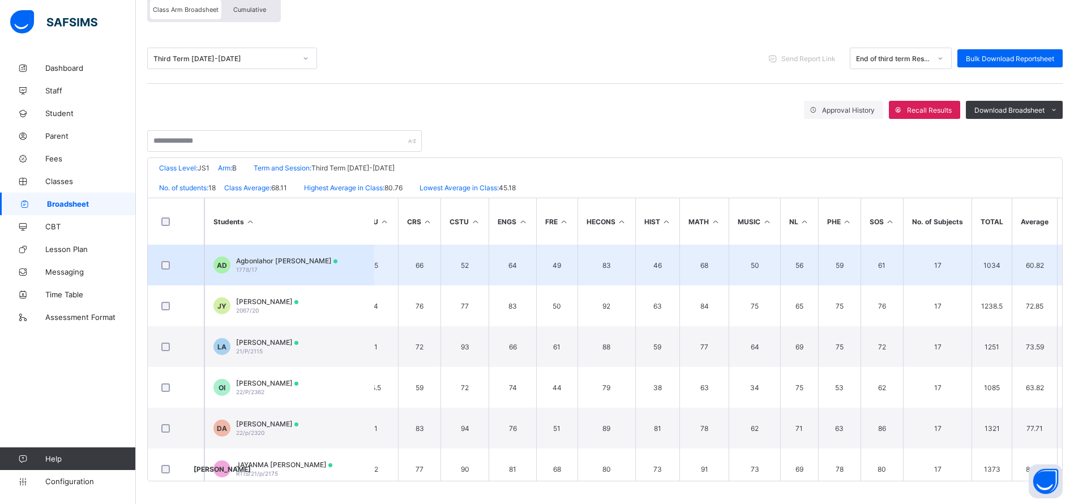
click at [251, 264] on span "Agbonlahor [PERSON_NAME]" at bounding box center [286, 260] width 101 height 8
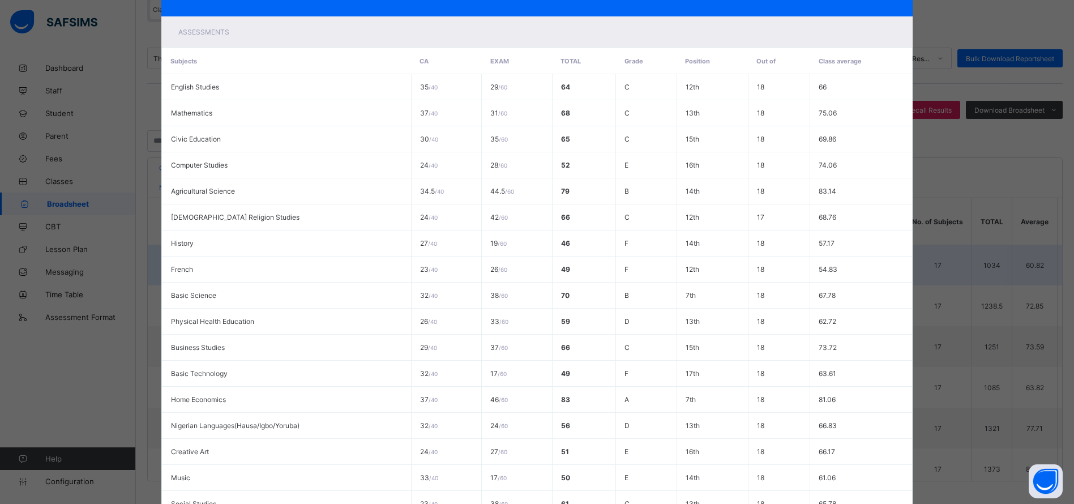
scroll to position [0, 0]
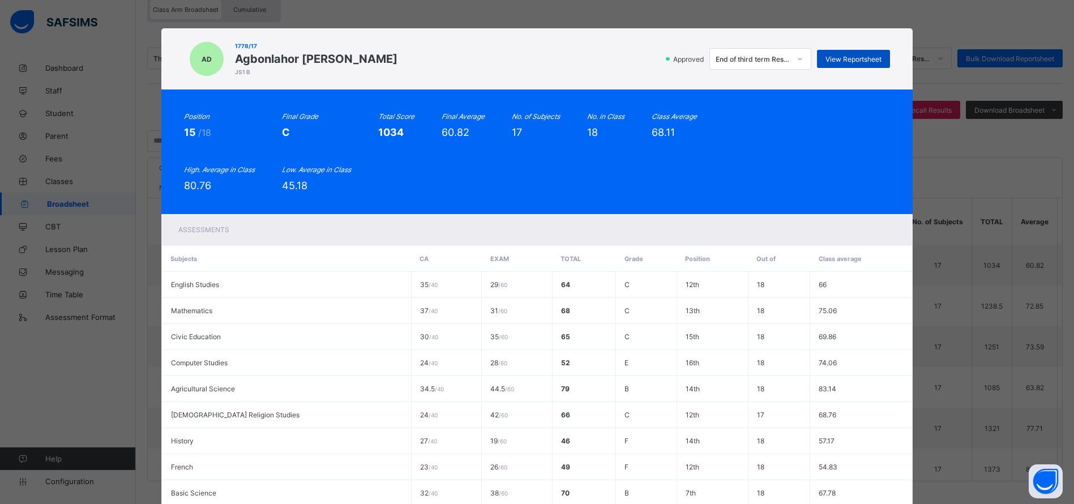
click at [865, 64] on div "View Reportsheet" at bounding box center [853, 59] width 73 height 18
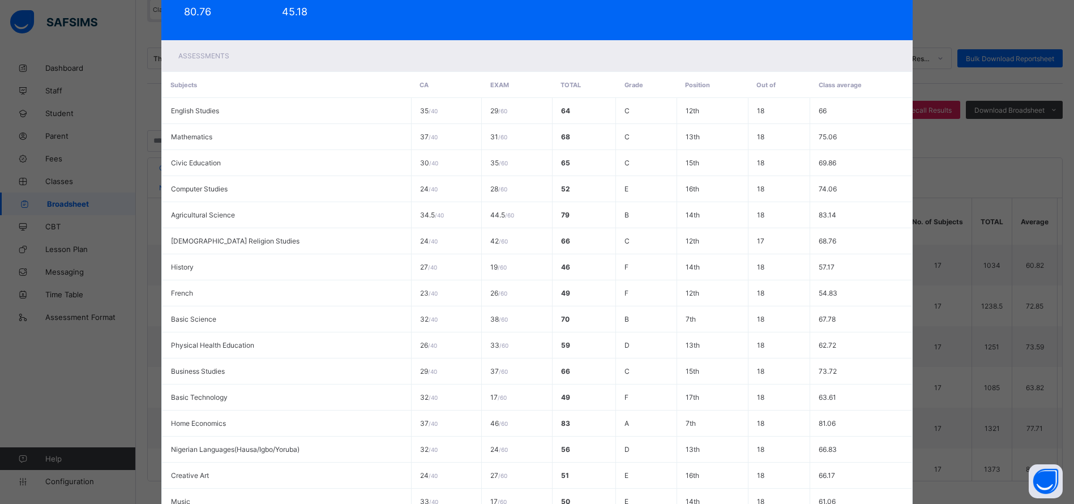
scroll to position [321, 0]
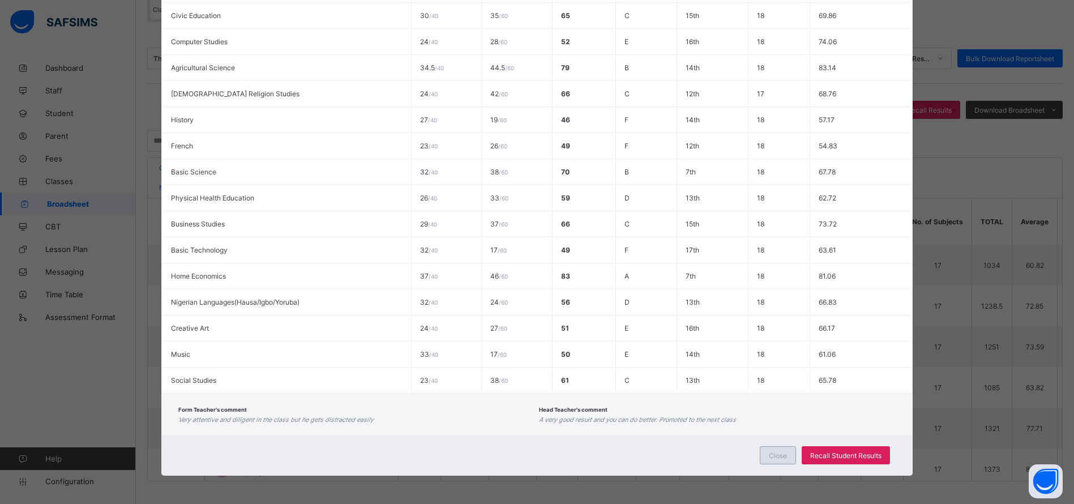
click at [787, 452] on span "Close" at bounding box center [778, 455] width 18 height 8
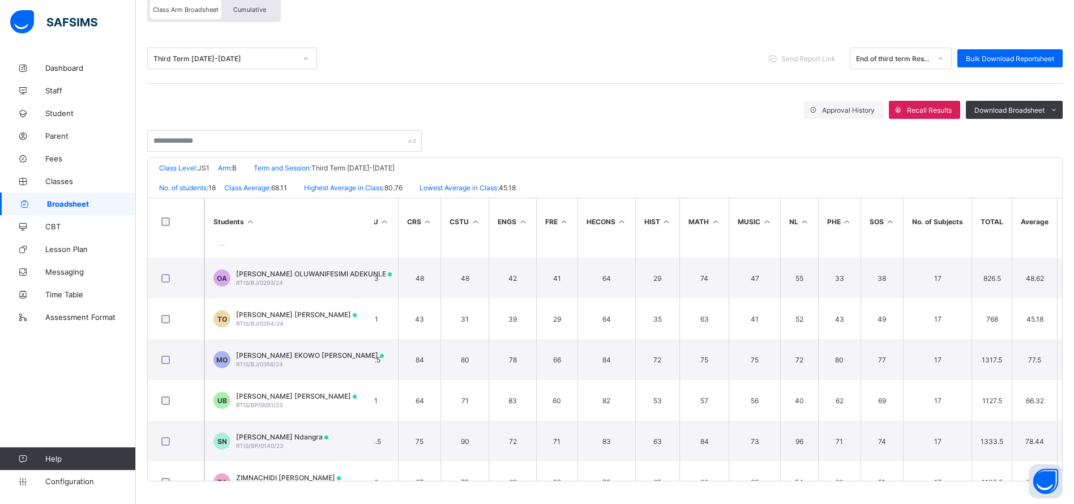
scroll to position [502, 261]
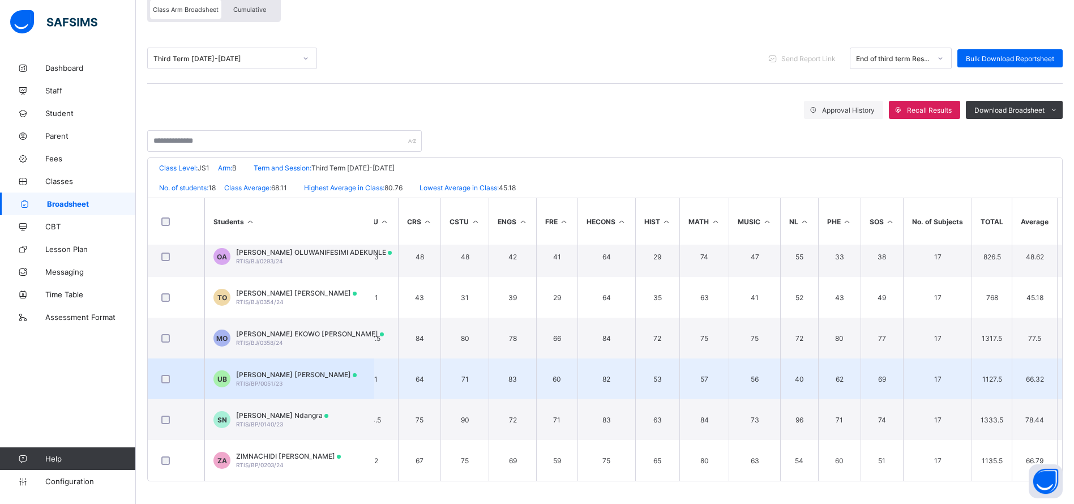
click at [269, 373] on span "Uriel Umoh Benedict" at bounding box center [296, 374] width 121 height 8
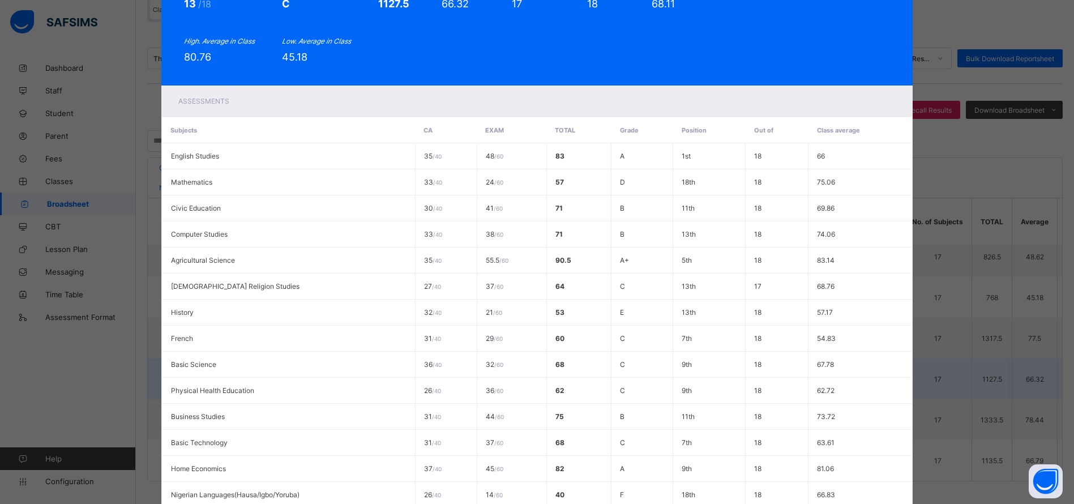
scroll to position [0, 0]
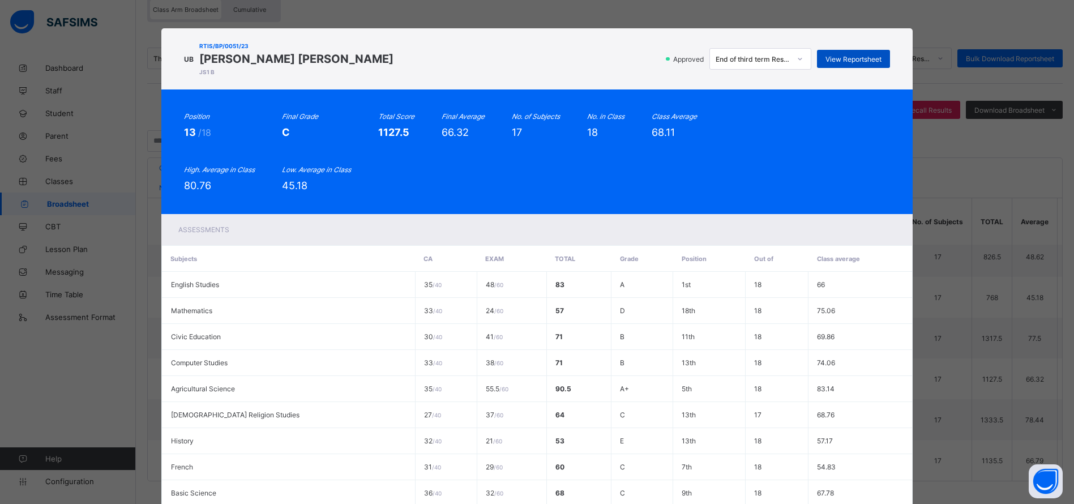
click at [847, 59] on span "View Reportsheet" at bounding box center [853, 59] width 56 height 8
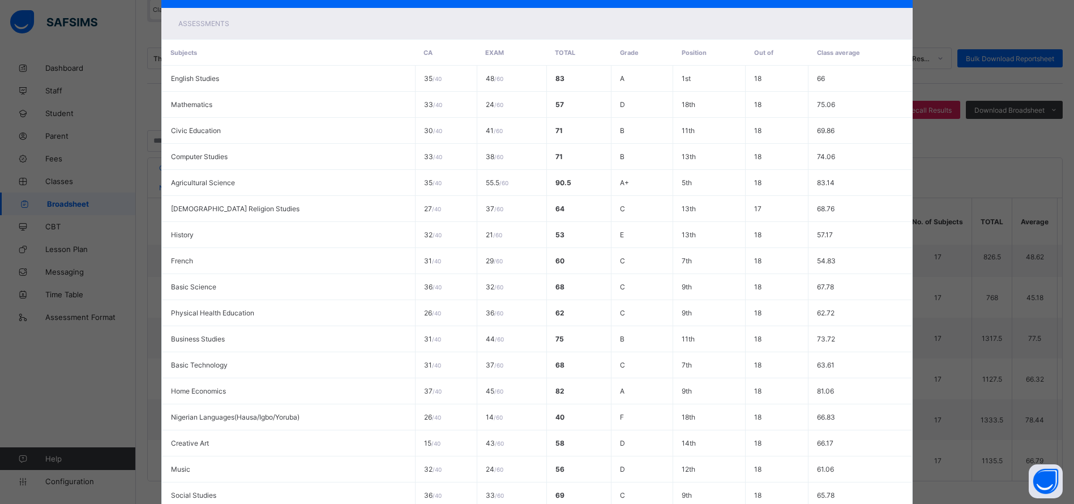
scroll to position [321, 0]
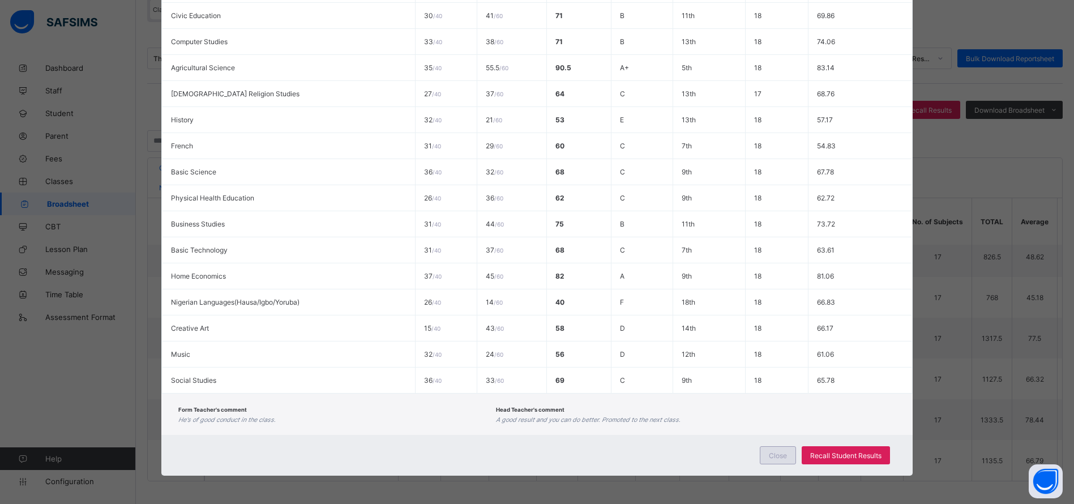
click at [774, 460] on div "Close" at bounding box center [778, 455] width 36 height 18
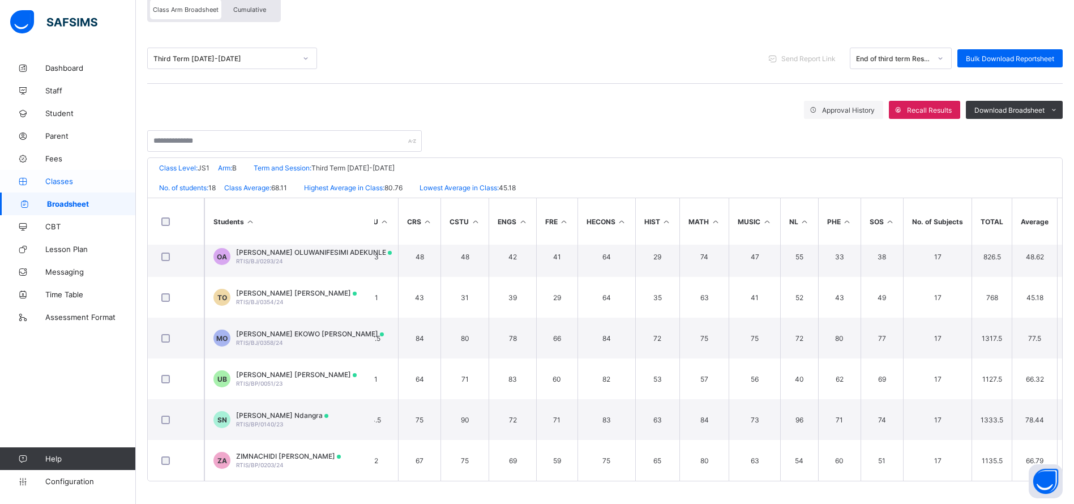
click at [55, 179] on span "Classes" at bounding box center [90, 181] width 91 height 9
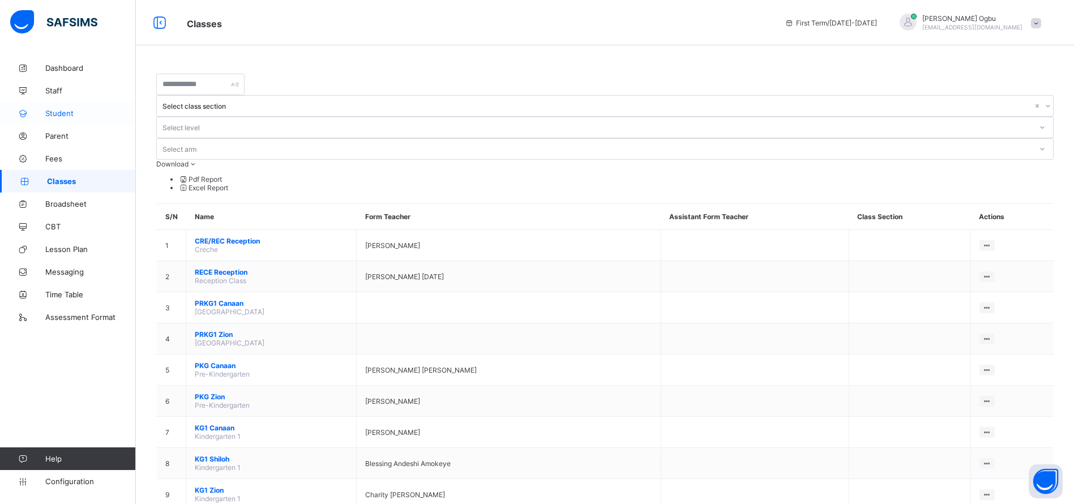
click at [46, 106] on link "Student" at bounding box center [68, 113] width 136 height 23
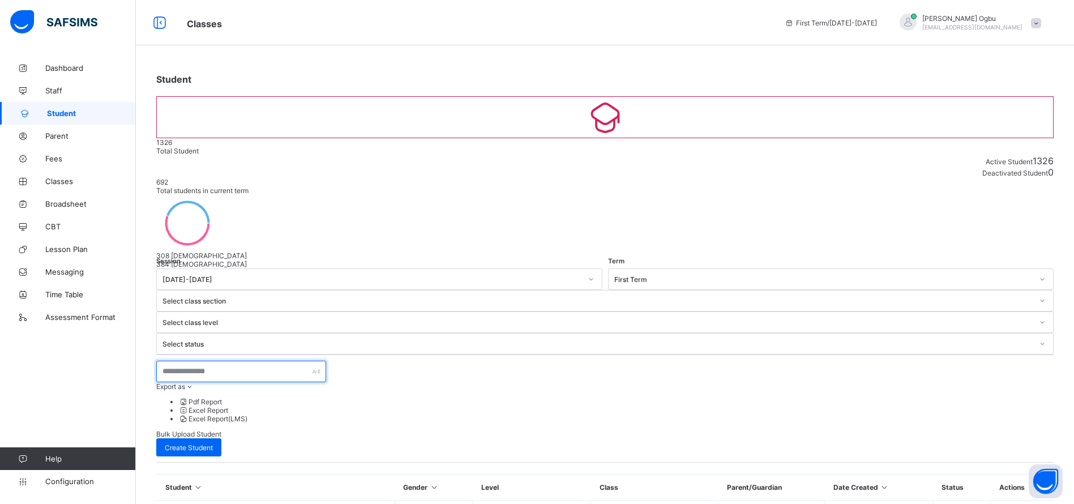
click at [211, 361] on input "text" at bounding box center [241, 372] width 170 height 22
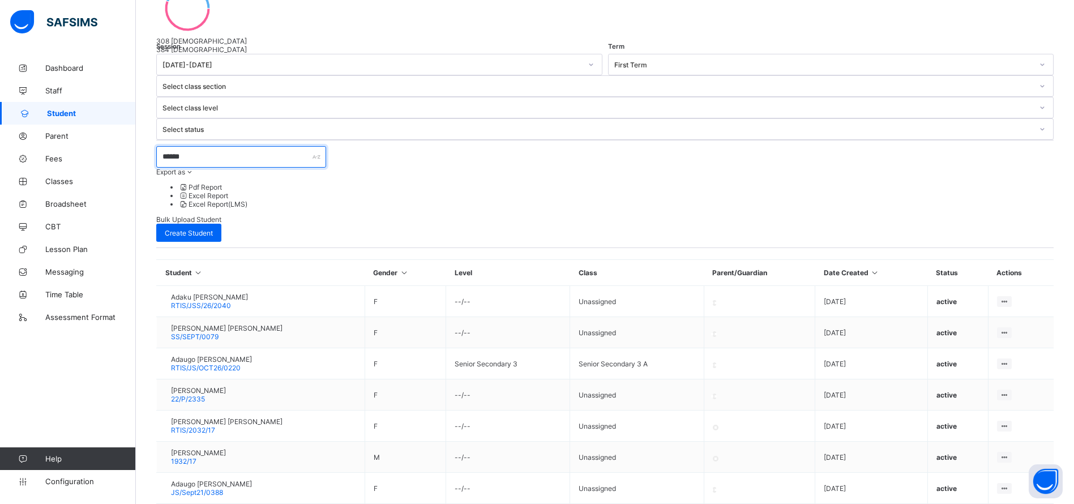
scroll to position [217, 0]
click at [203, 144] on input "******" at bounding box center [241, 155] width 170 height 22
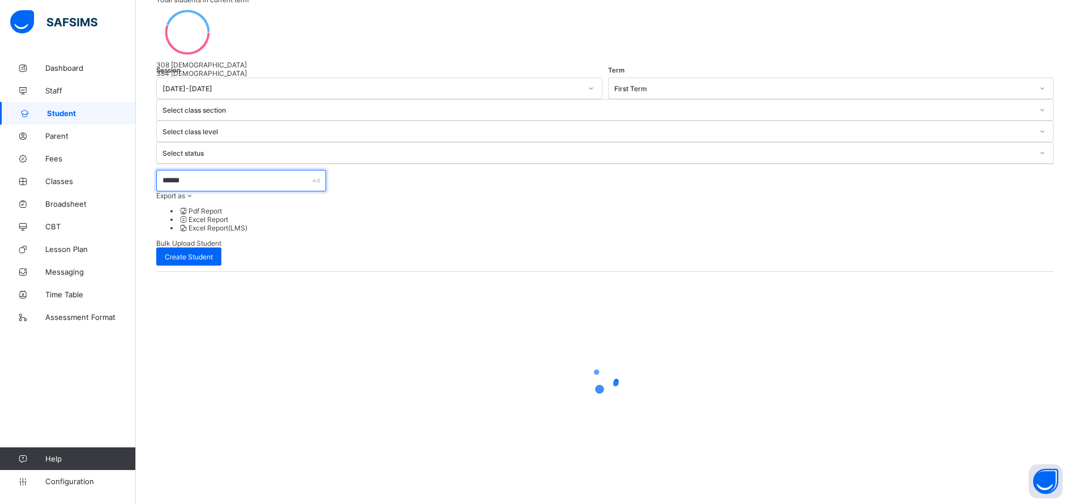
scroll to position [0, 0]
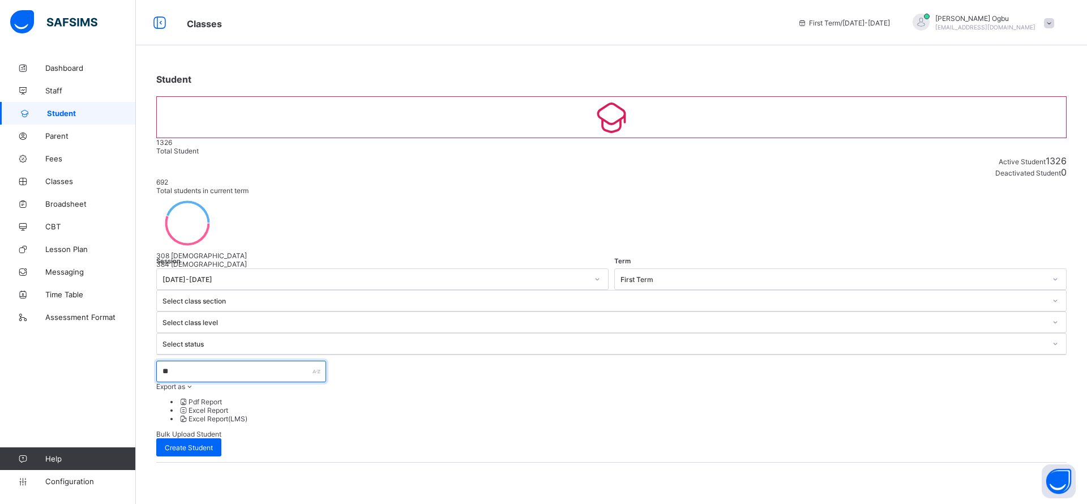
type input "*"
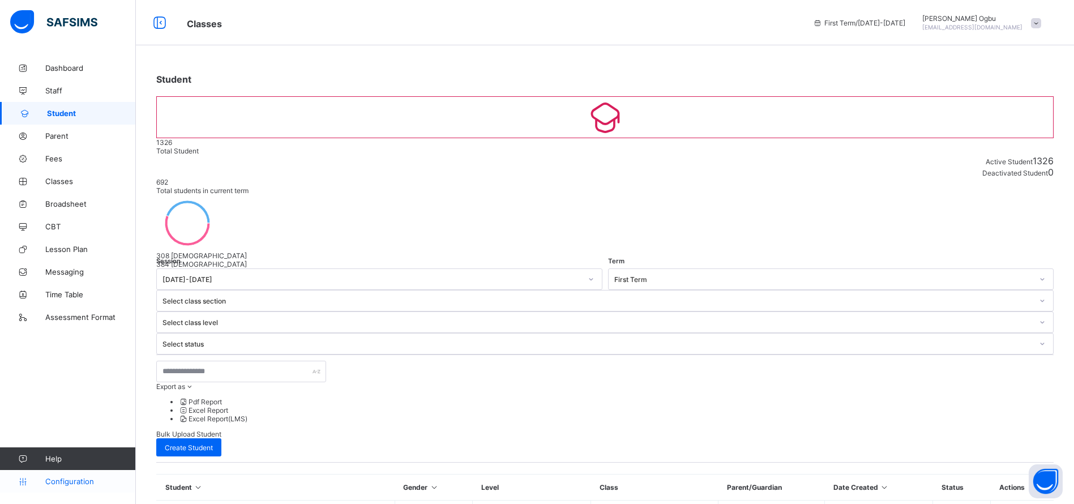
click at [74, 478] on span "Configuration" at bounding box center [90, 481] width 90 height 9
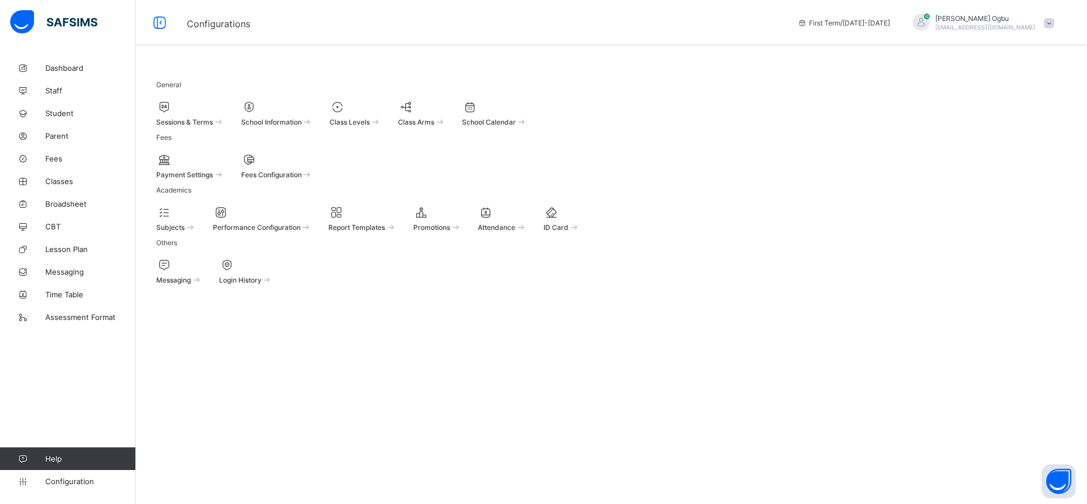
click at [209, 118] on span "Sessions & Terms" at bounding box center [184, 122] width 57 height 8
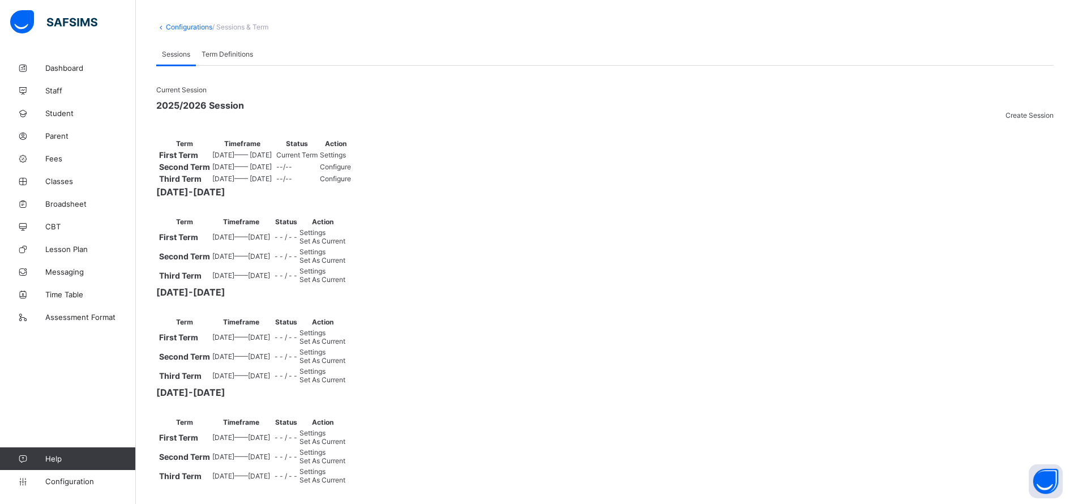
scroll to position [254, 0]
click at [345, 275] on div "Set As Current" at bounding box center [322, 279] width 46 height 8
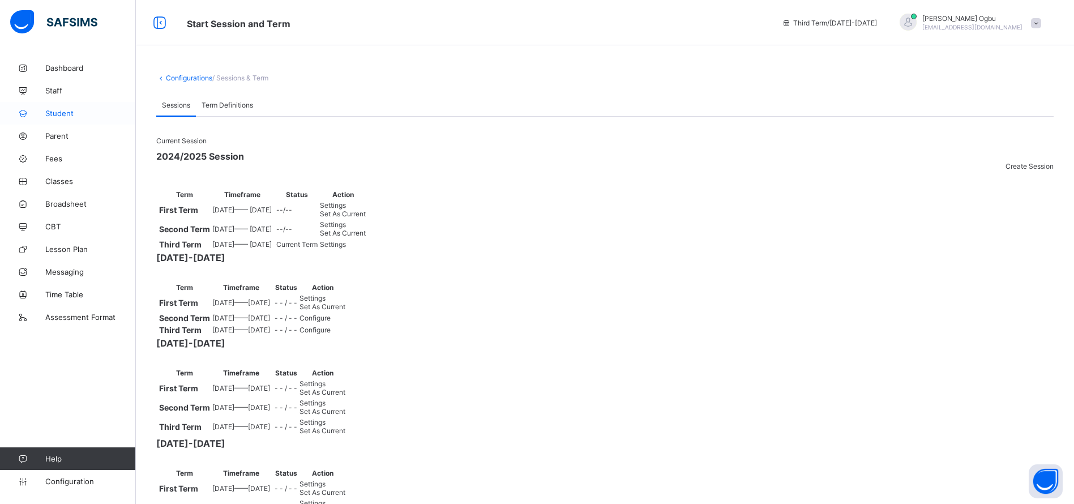
click at [55, 119] on link "Student" at bounding box center [68, 113] width 136 height 23
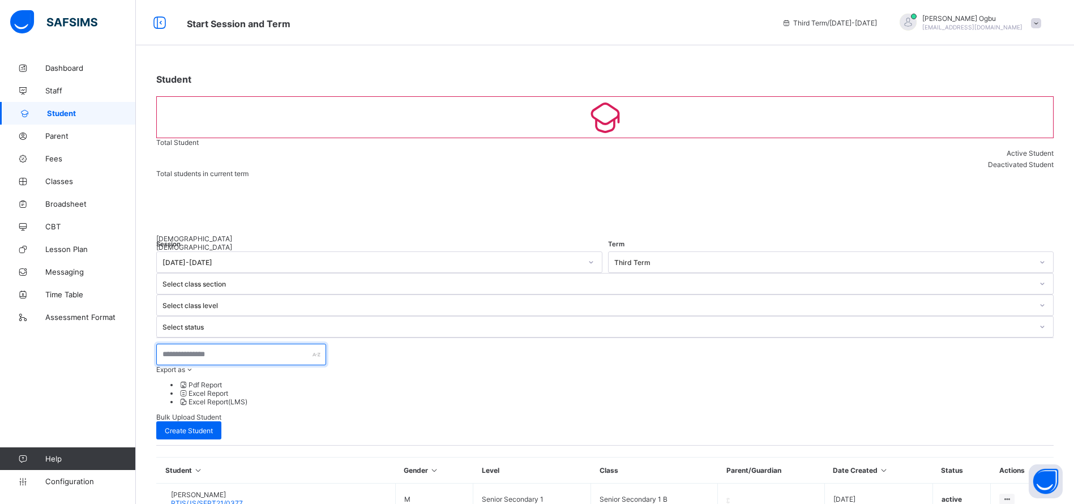
click at [213, 344] on input "text" at bounding box center [241, 355] width 170 height 22
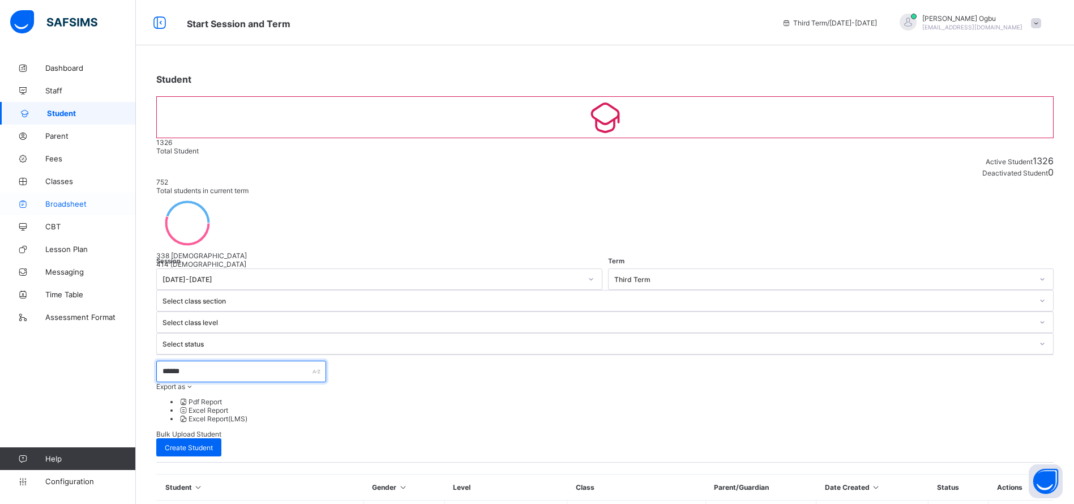
type input "******"
click at [64, 208] on link "Broadsheet" at bounding box center [68, 203] width 136 height 23
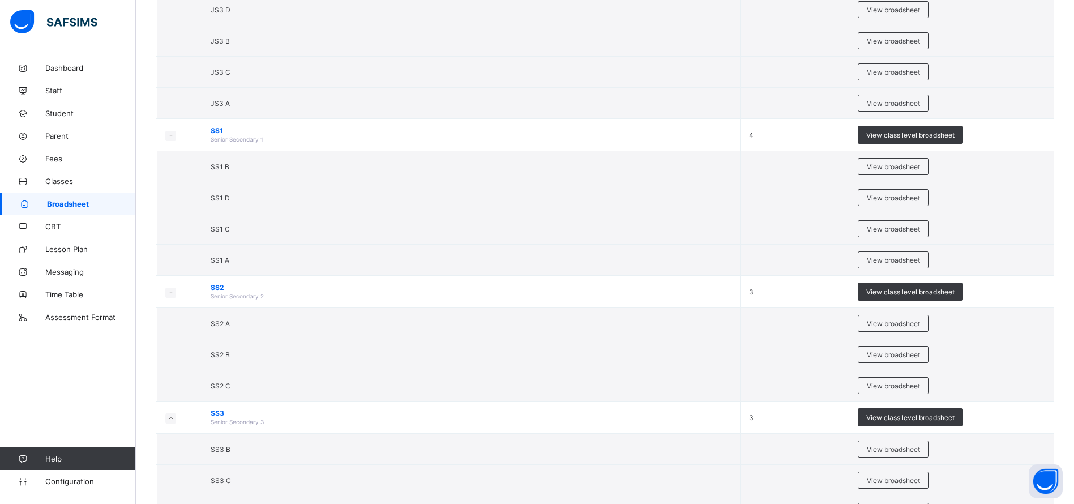
scroll to position [1994, 0]
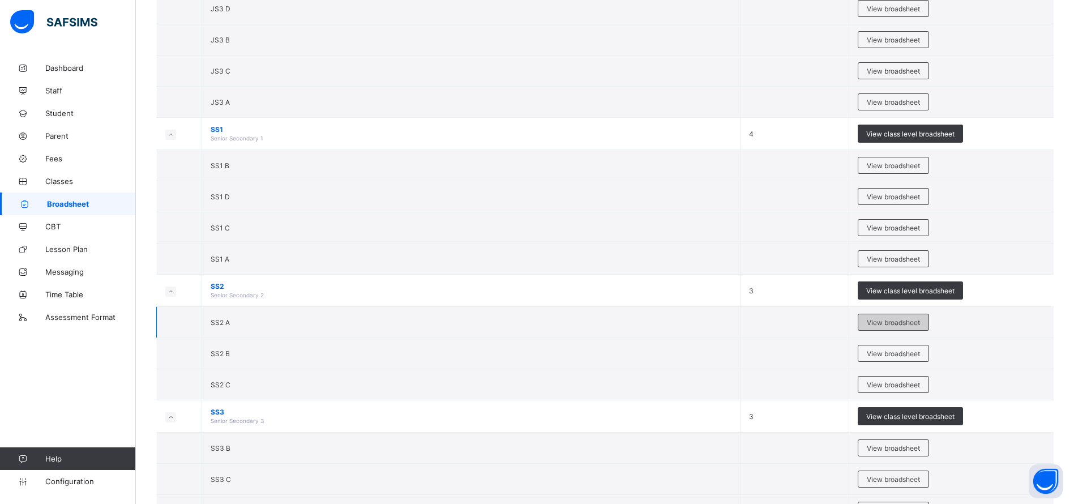
click at [889, 323] on span "View broadsheet" at bounding box center [893, 322] width 53 height 8
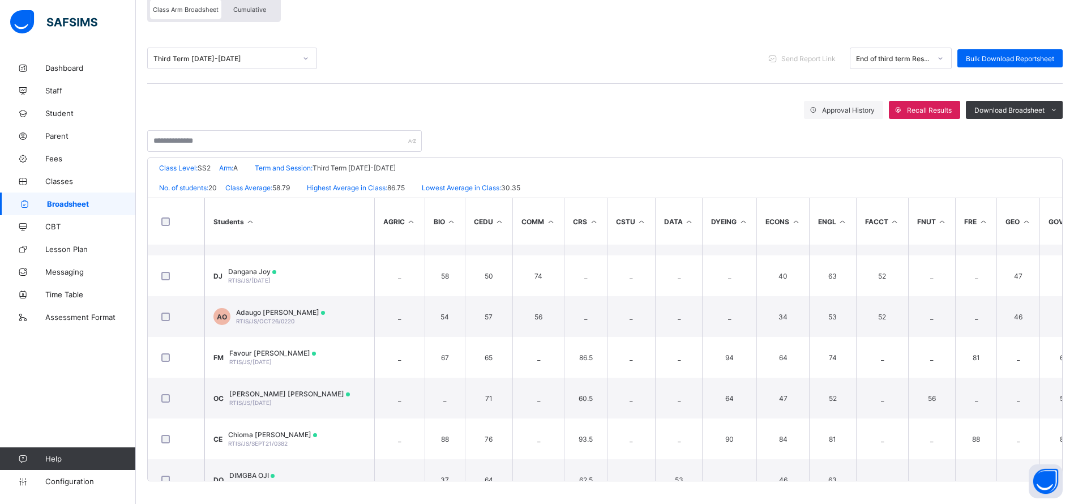
scroll to position [439, 0]
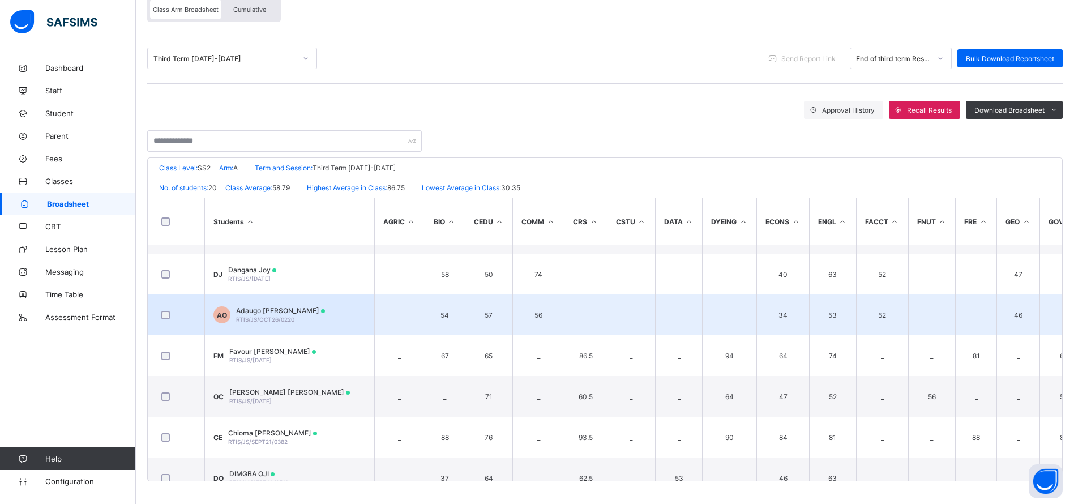
click at [267, 317] on span "RTIS/JS/OCT26/0220" at bounding box center [265, 319] width 58 height 7
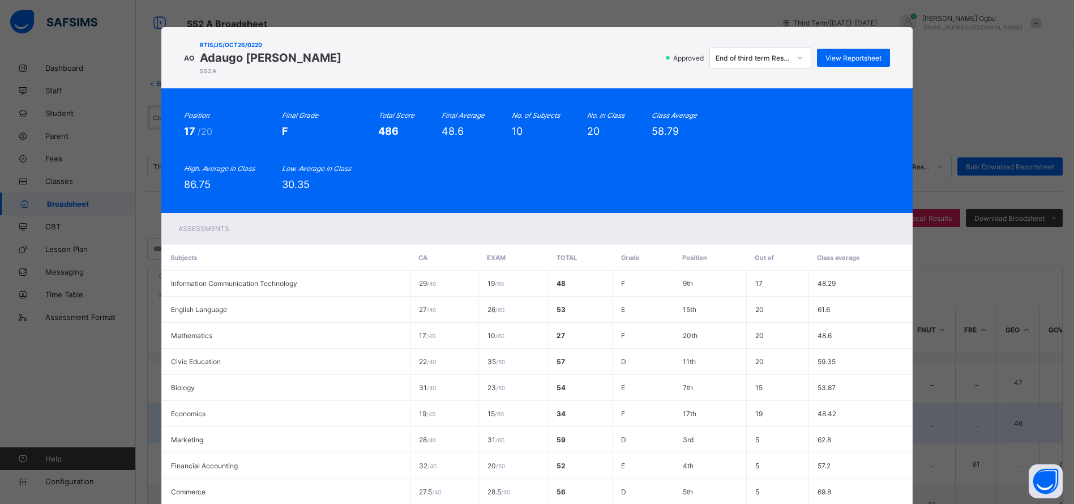
scroll to position [0, 0]
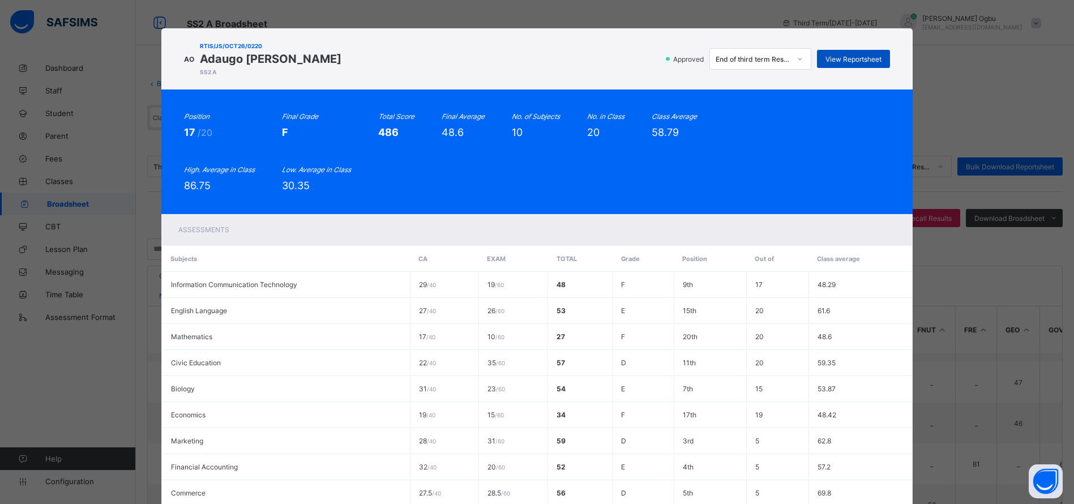
click at [844, 67] on div "View Reportsheet" at bounding box center [853, 59] width 73 height 18
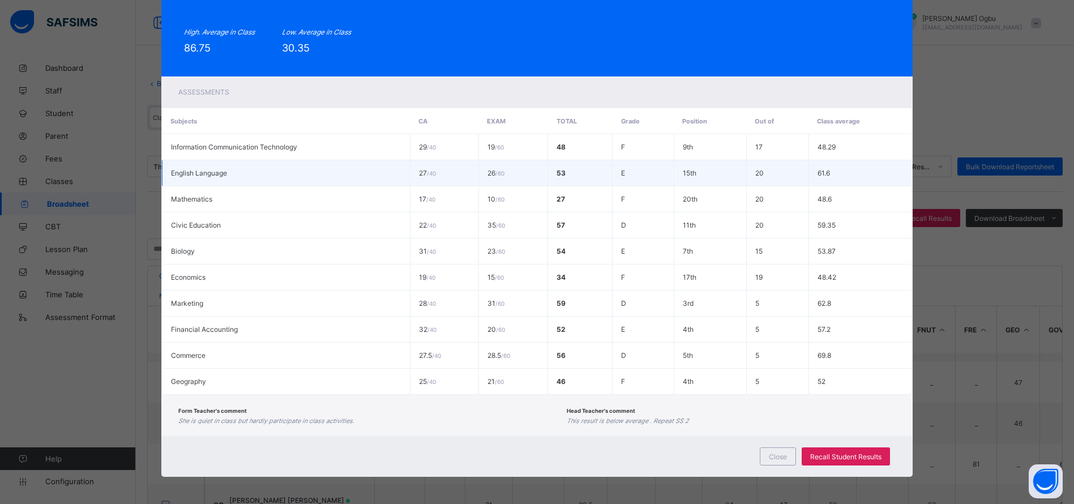
scroll to position [139, 0]
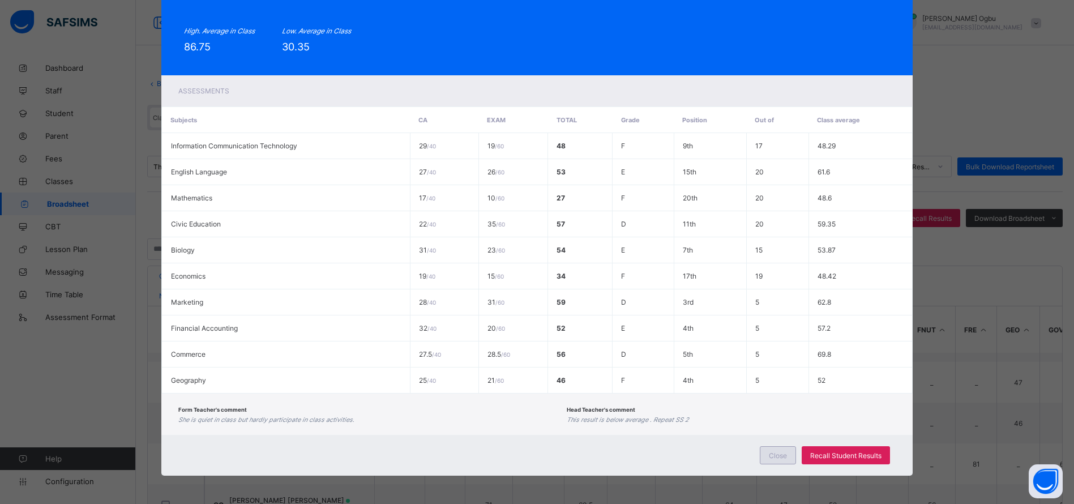
click at [762, 455] on div "Close" at bounding box center [778, 455] width 36 height 18
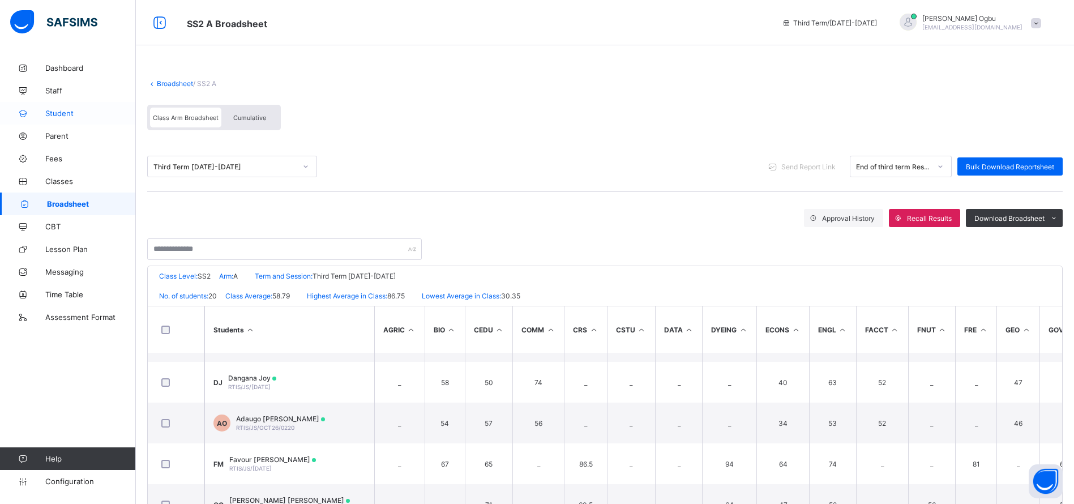
click at [54, 113] on span "Student" at bounding box center [90, 113] width 91 height 9
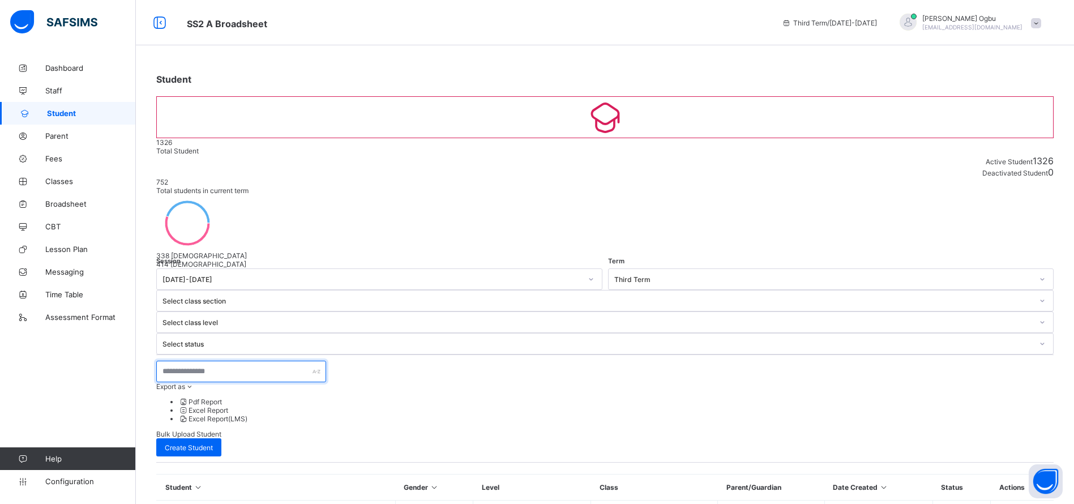
click at [204, 361] on input "text" at bounding box center [241, 372] width 170 height 22
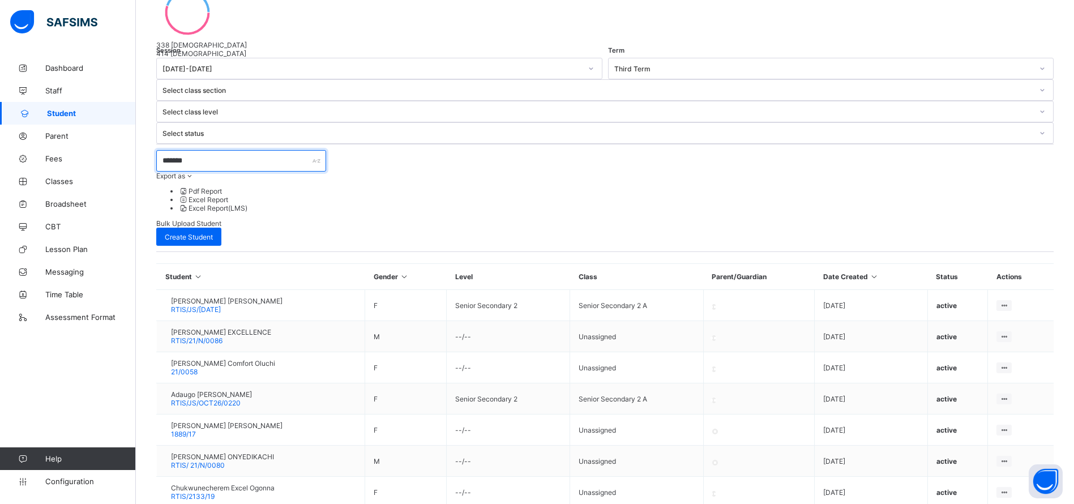
scroll to position [213, 0]
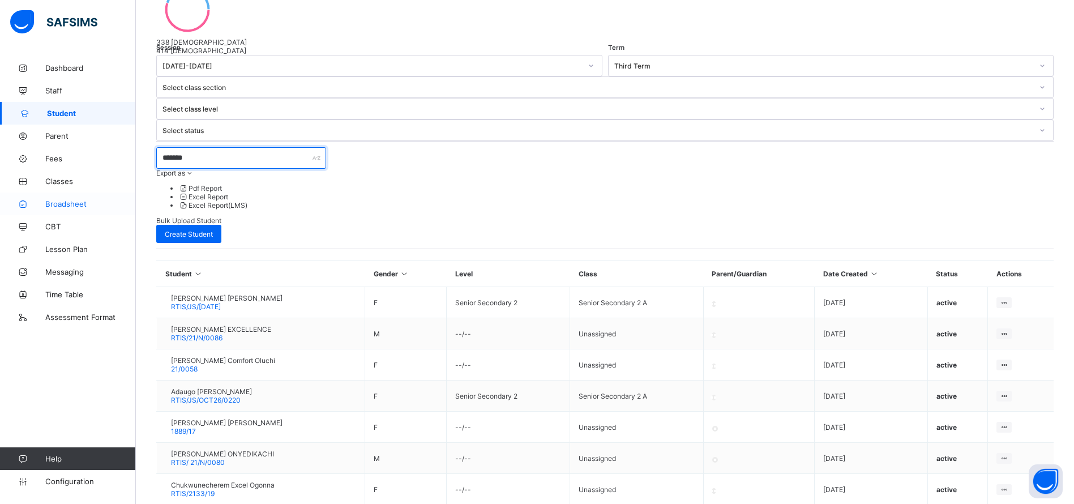
type input "*******"
click at [55, 202] on span "Broadsheet" at bounding box center [90, 203] width 91 height 9
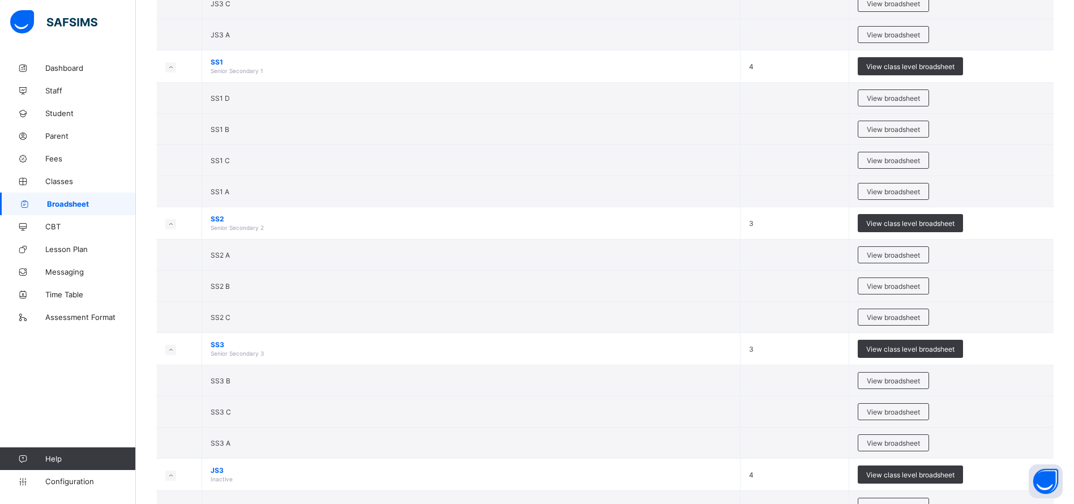
scroll to position [2049, 0]
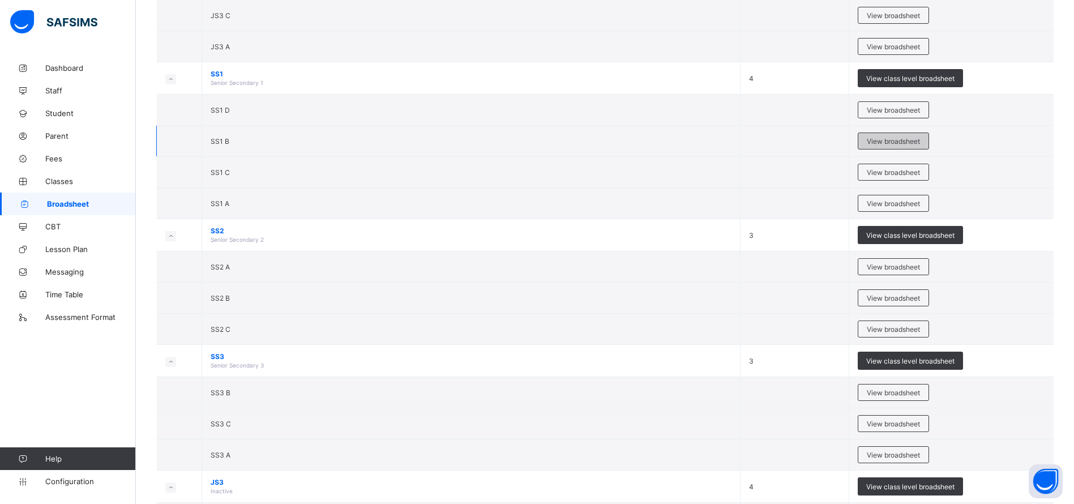
click at [899, 137] on span "View broadsheet" at bounding box center [893, 141] width 53 height 8
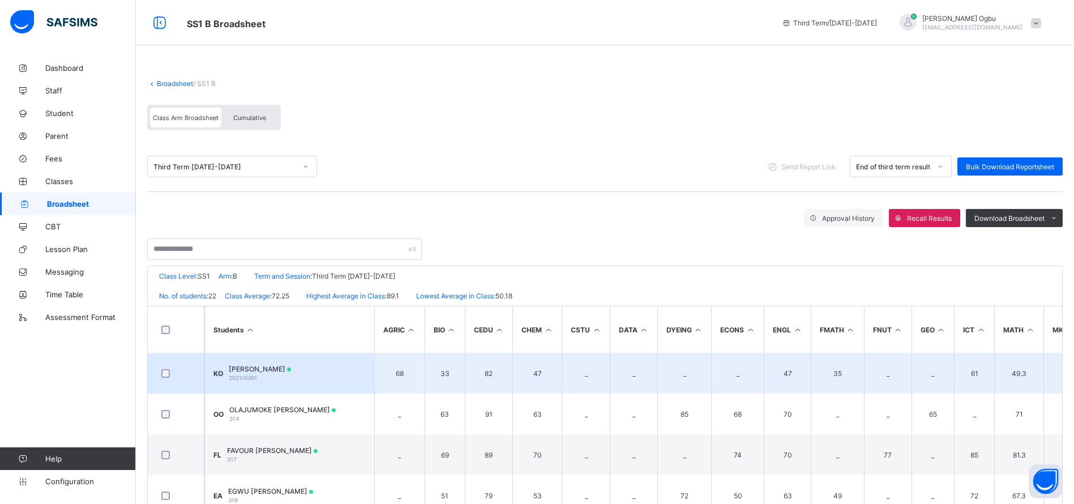
click at [249, 367] on span "Kachi Benjamin Ogbonna" at bounding box center [260, 369] width 62 height 8
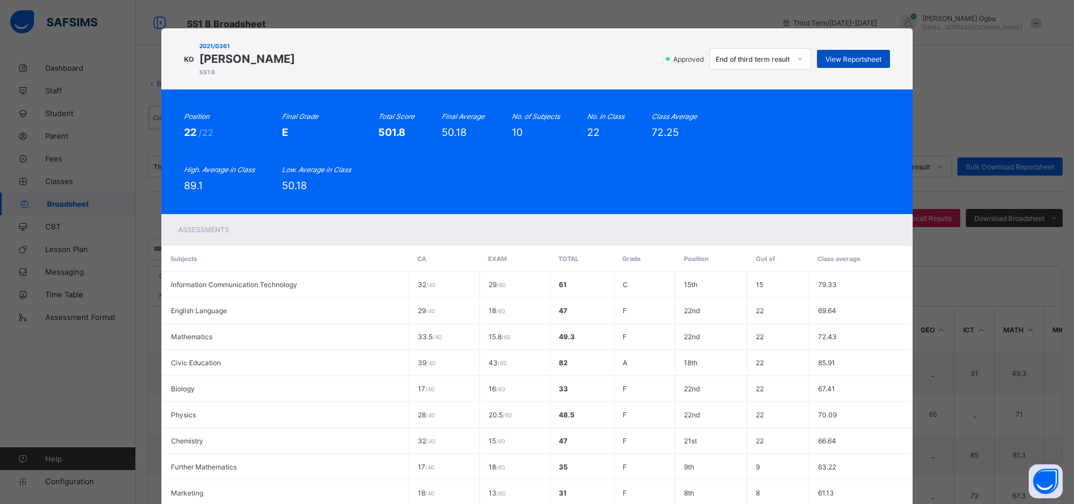
click at [842, 62] on span "View Reportsheet" at bounding box center [853, 59] width 56 height 8
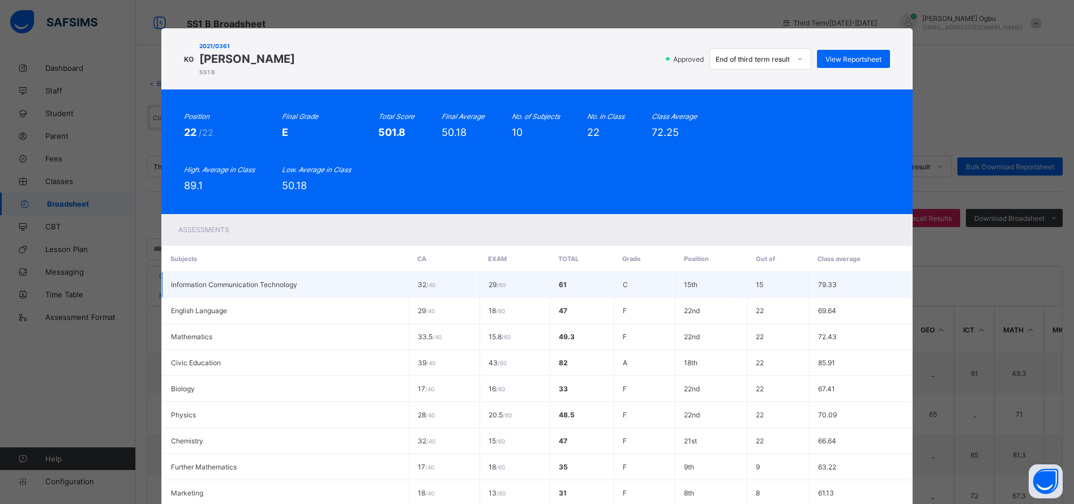
scroll to position [139, 0]
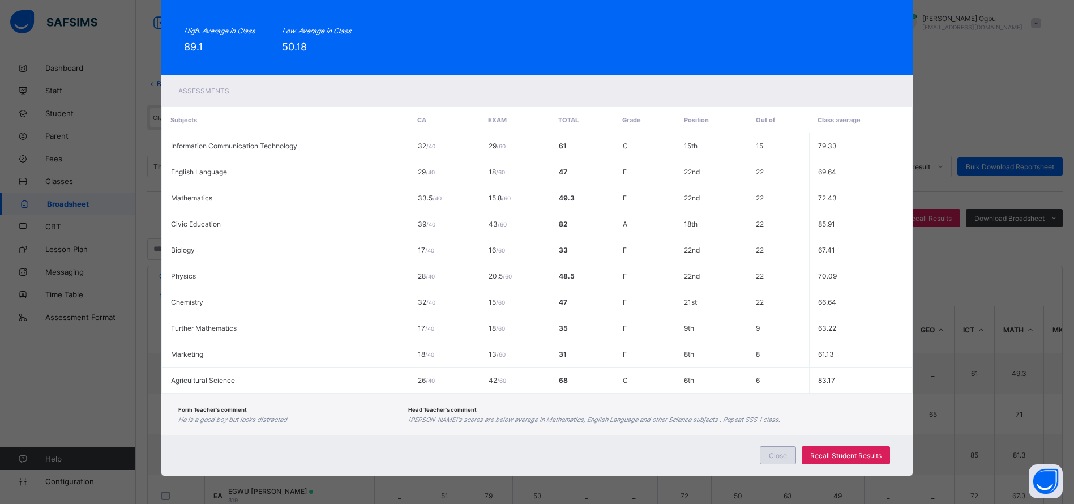
click at [776, 461] on div "Close" at bounding box center [778, 455] width 36 height 18
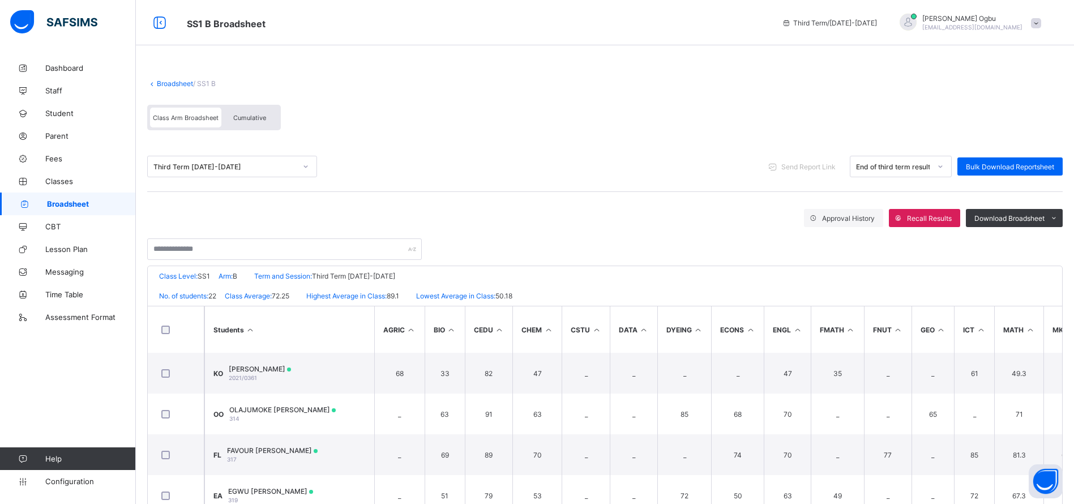
click at [682, 166] on div "Third Term 2024-2025 Send Report Link End of third term result Bulk Download Re…" at bounding box center [604, 167] width 915 height 22
click at [690, 73] on span at bounding box center [604, 73] width 915 height 11
click at [710, 78] on span at bounding box center [604, 73] width 915 height 11
click at [71, 477] on span "Configuration" at bounding box center [90, 481] width 90 height 9
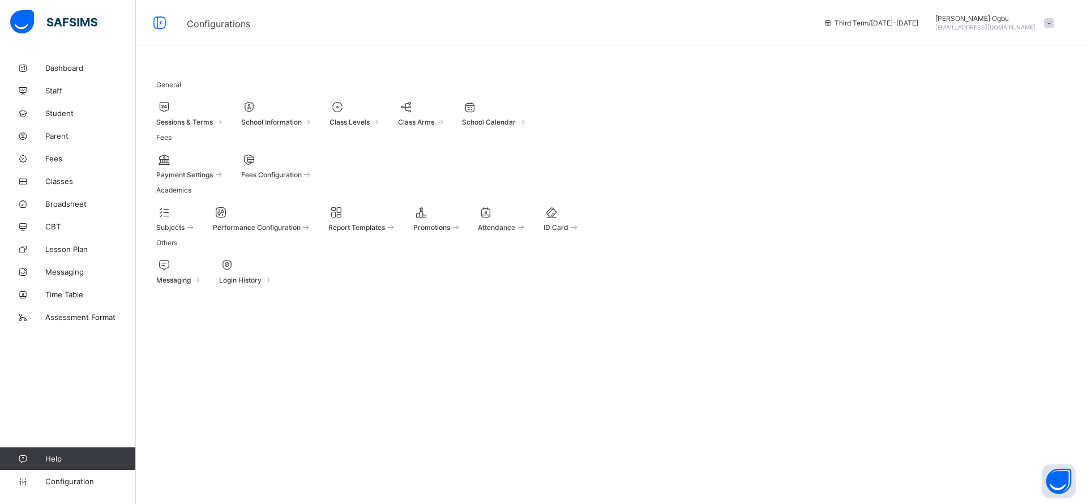
click at [224, 125] on div "Sessions & Terms" at bounding box center [190, 113] width 68 height 26
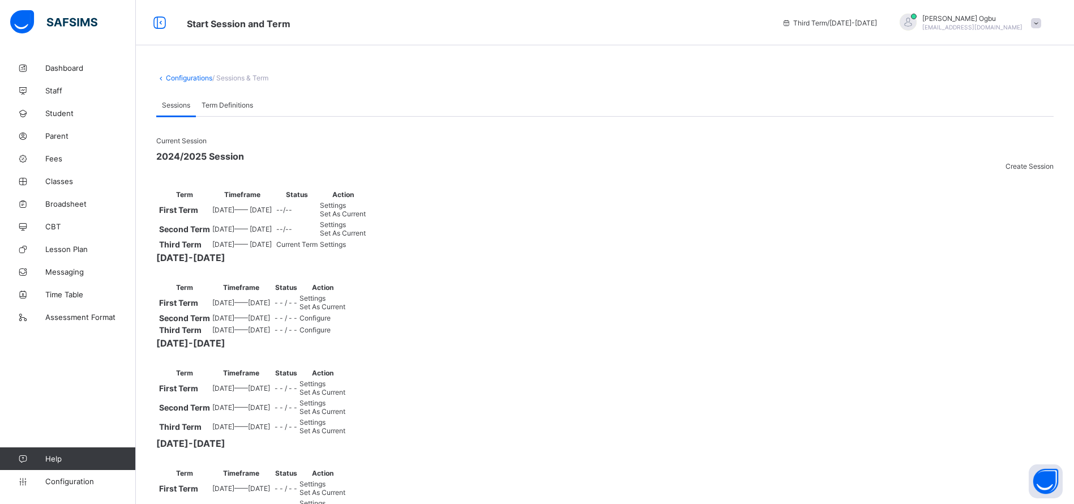
click at [345, 311] on span "Set As Current" at bounding box center [322, 306] width 46 height 8
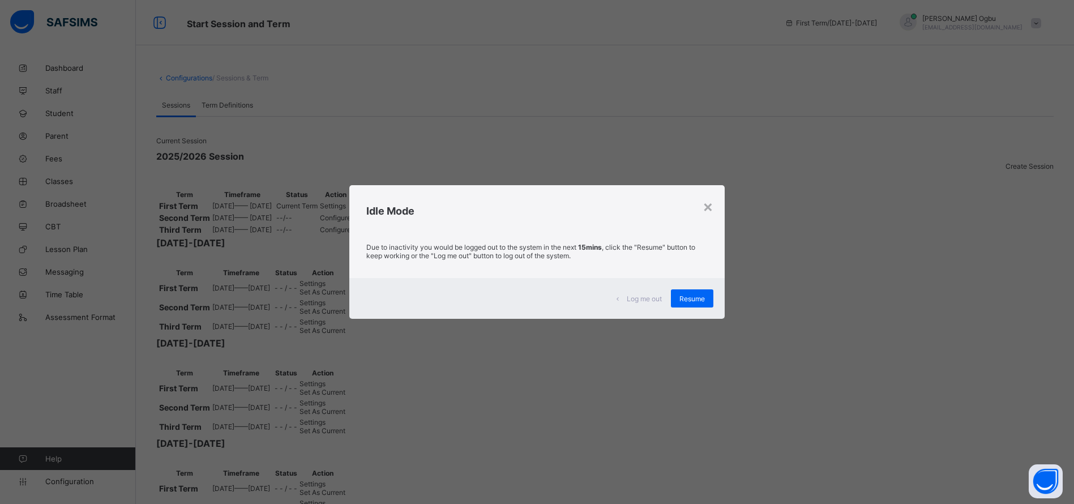
click at [701, 292] on div "Resume" at bounding box center [692, 298] width 42 height 18
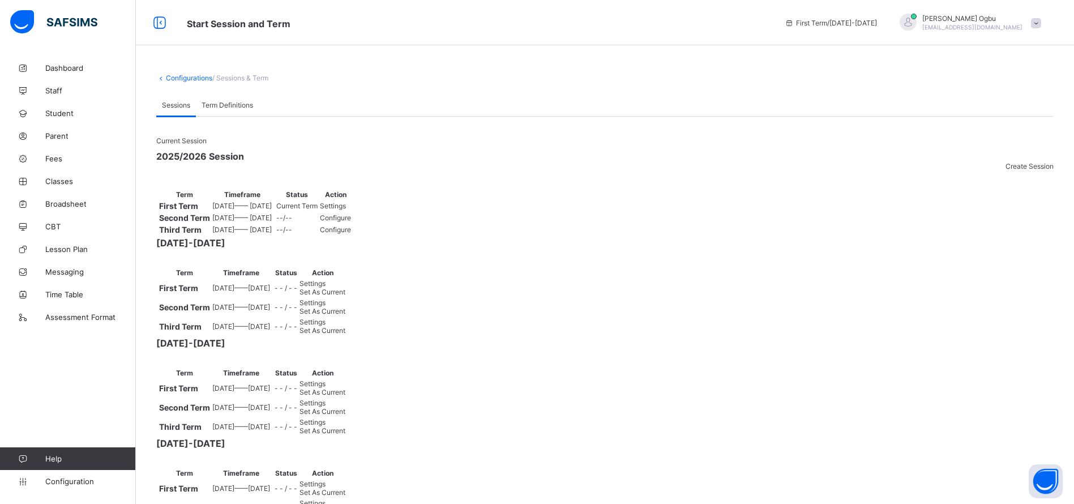
click at [65, 199] on span "Broadsheet" at bounding box center [90, 203] width 91 height 9
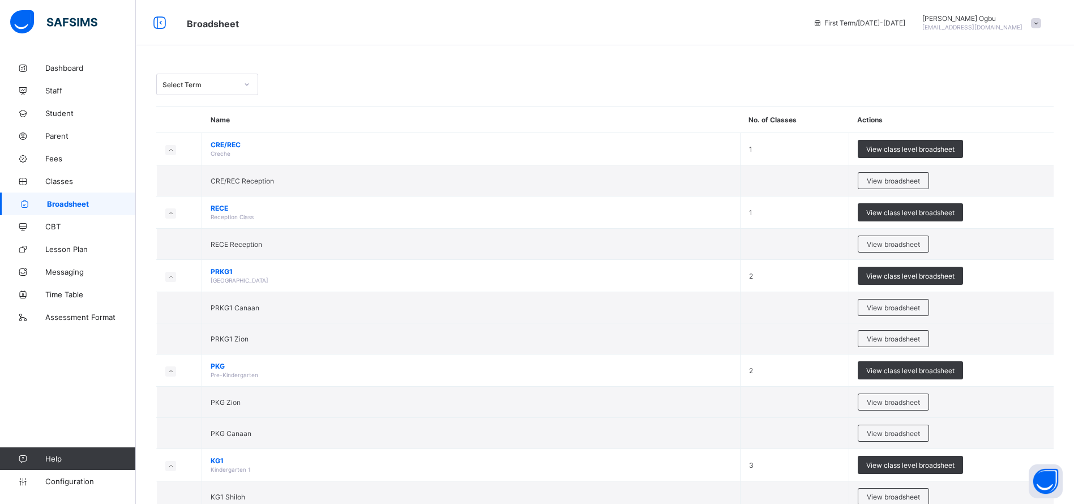
click at [57, 109] on span "Student" at bounding box center [90, 113] width 91 height 9
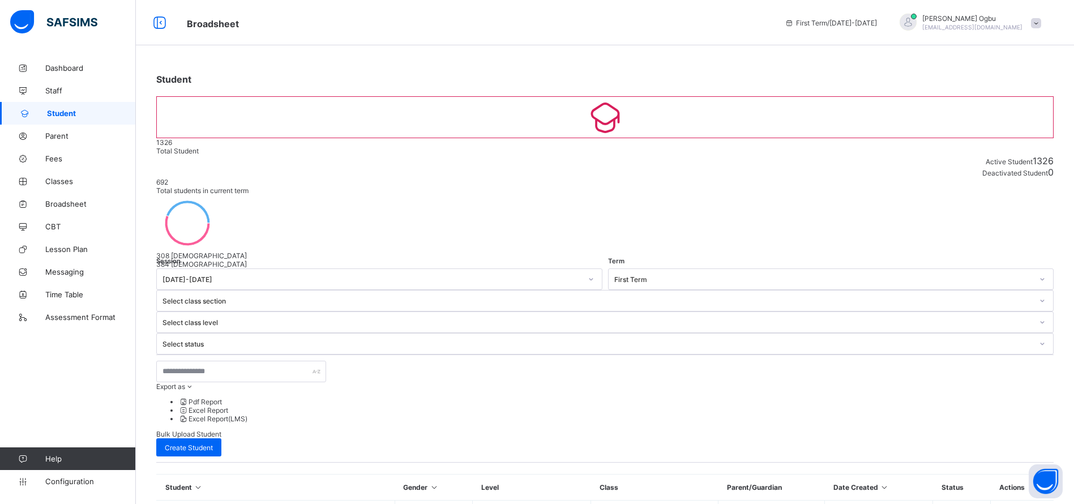
click at [55, 479] on span "Configuration" at bounding box center [90, 481] width 90 height 9
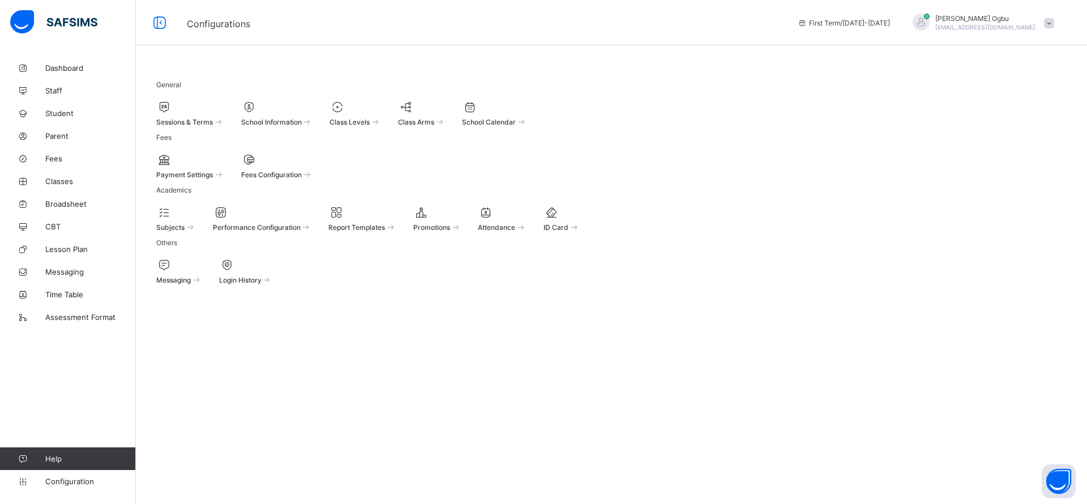
click at [220, 124] on div "Sessions & Terms" at bounding box center [190, 122] width 68 height 10
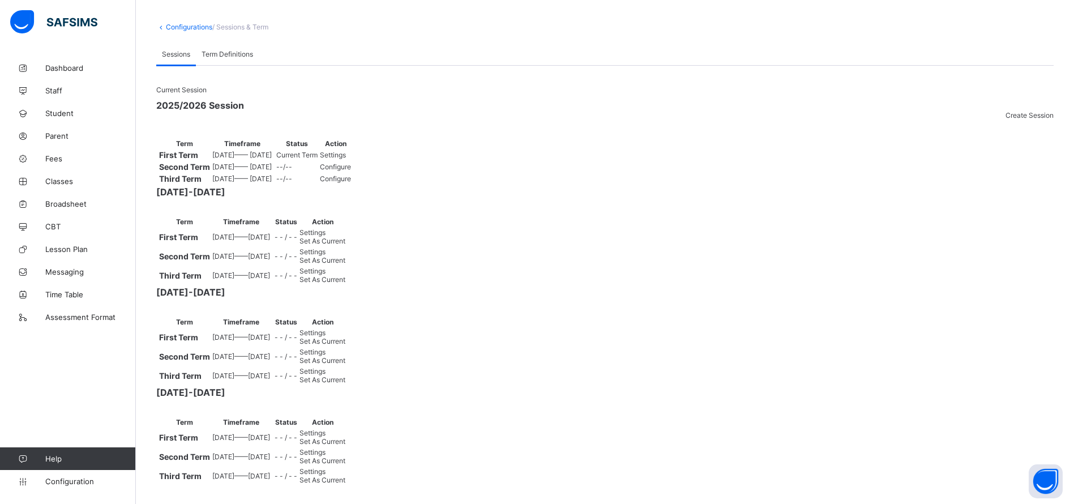
scroll to position [259, 0]
click at [345, 275] on span "Set As Current" at bounding box center [322, 279] width 46 height 8
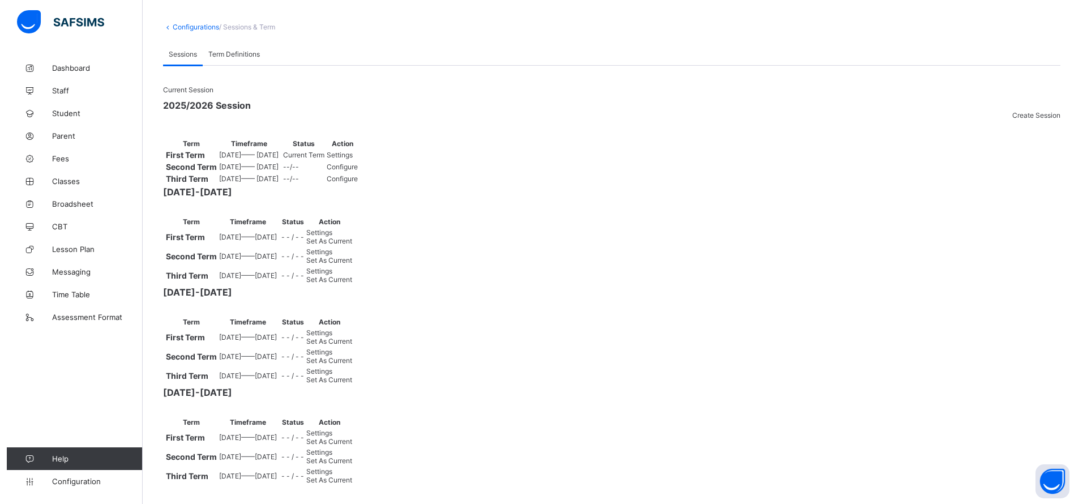
scroll to position [0, 0]
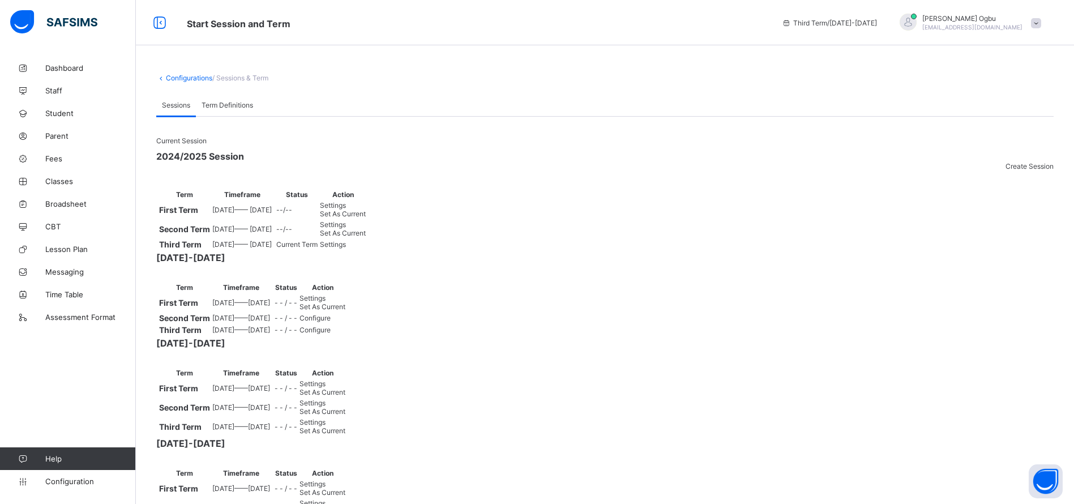
click at [49, 110] on span "Student" at bounding box center [90, 113] width 91 height 9
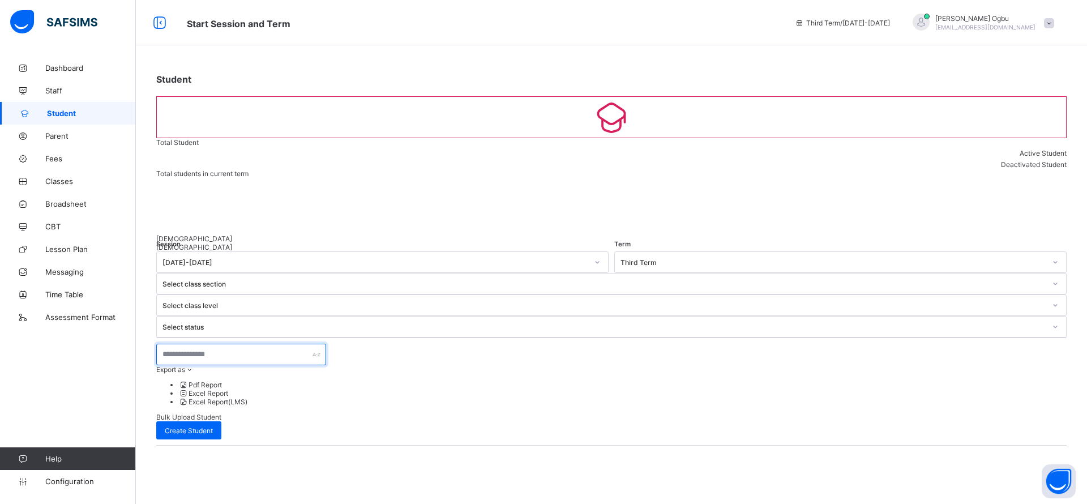
click at [241, 344] on input "text" at bounding box center [241, 355] width 170 height 22
drag, startPoint x: 241, startPoint y: 249, endPoint x: 233, endPoint y: 242, distance: 10.5
click at [233, 344] on input "text" at bounding box center [241, 355] width 170 height 22
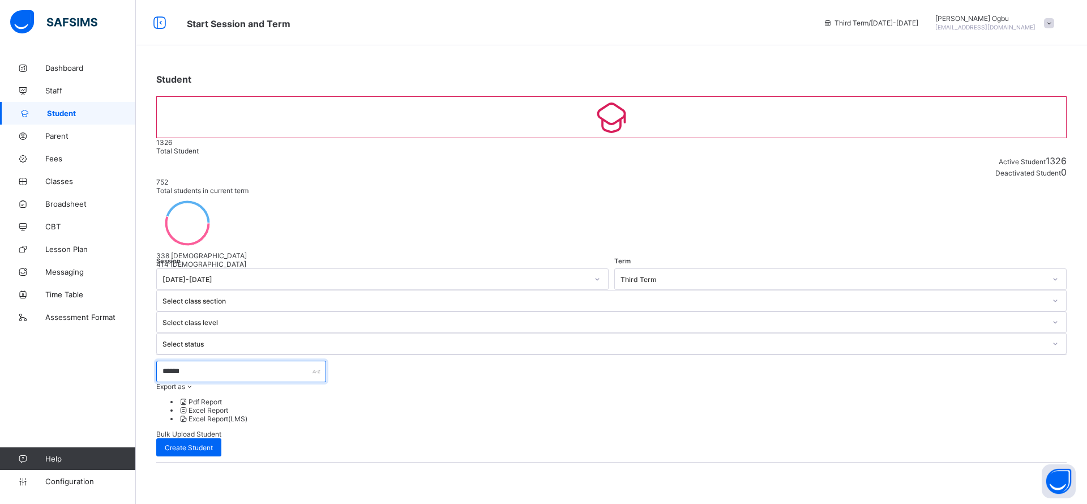
type input "*******"
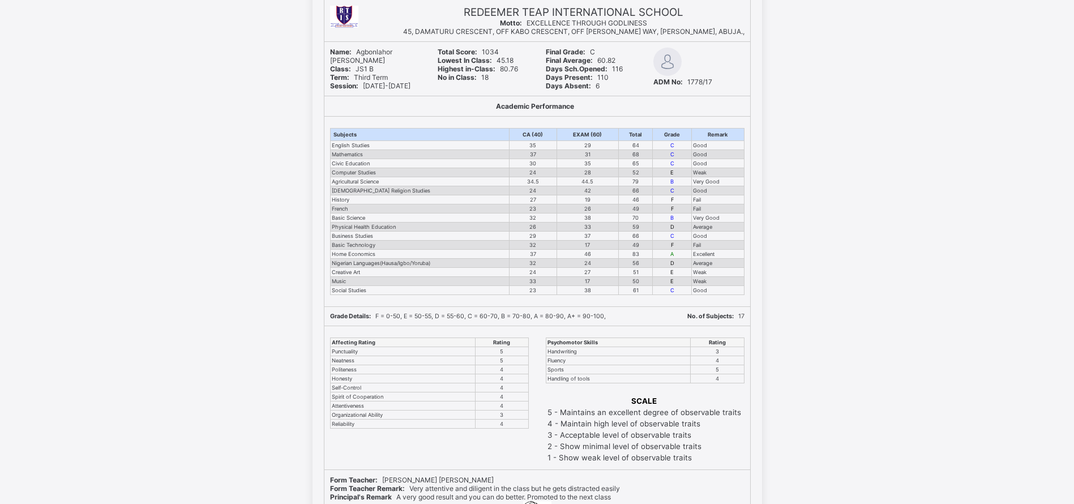
scroll to position [228, 0]
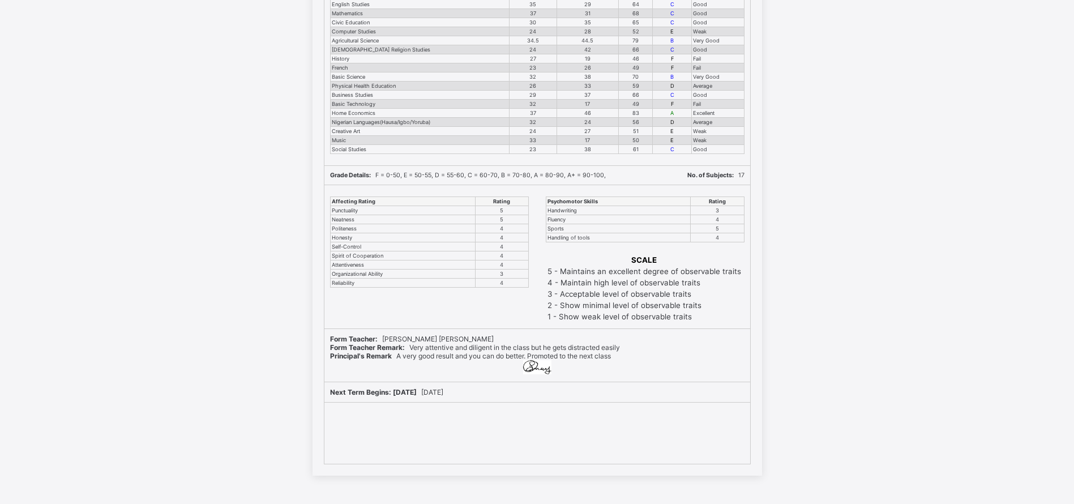
click at [610, 369] on div at bounding box center [537, 368] width 414 height 16
click at [605, 375] on div at bounding box center [537, 368] width 414 height 16
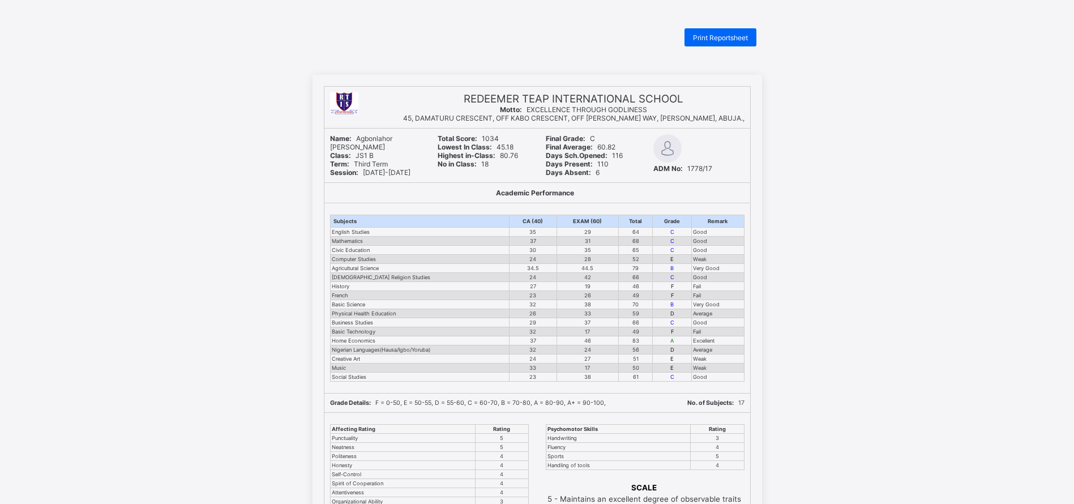
scroll to position [228, 0]
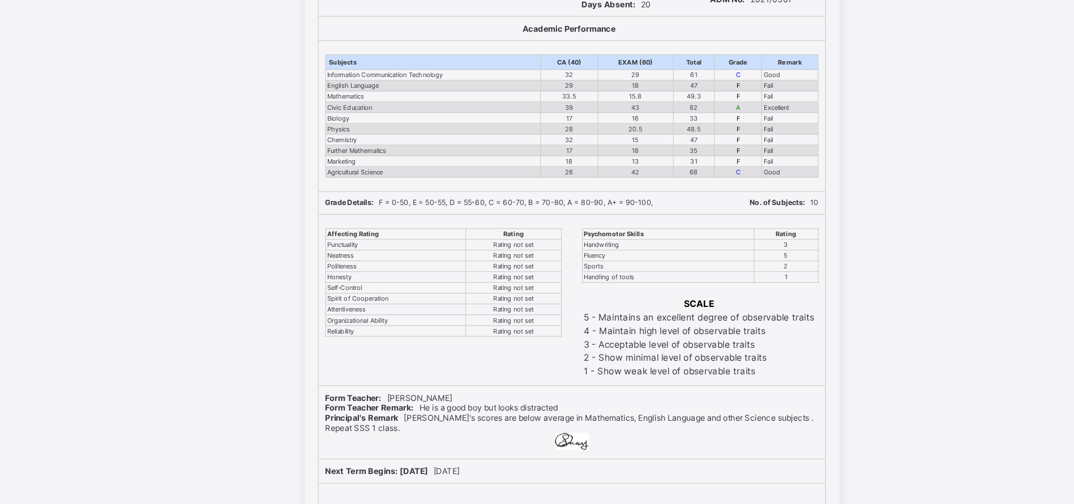
scroll to position [88, 0]
